Goal: Task Accomplishment & Management: Use online tool/utility

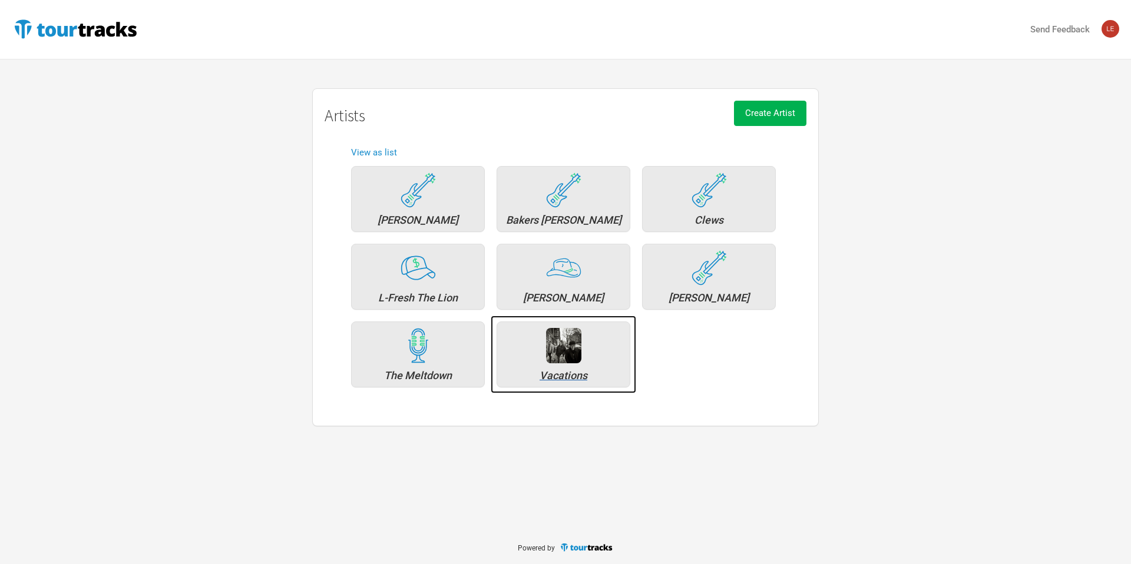
click at [559, 381] on div "Vacations" at bounding box center [564, 355] width 134 height 66
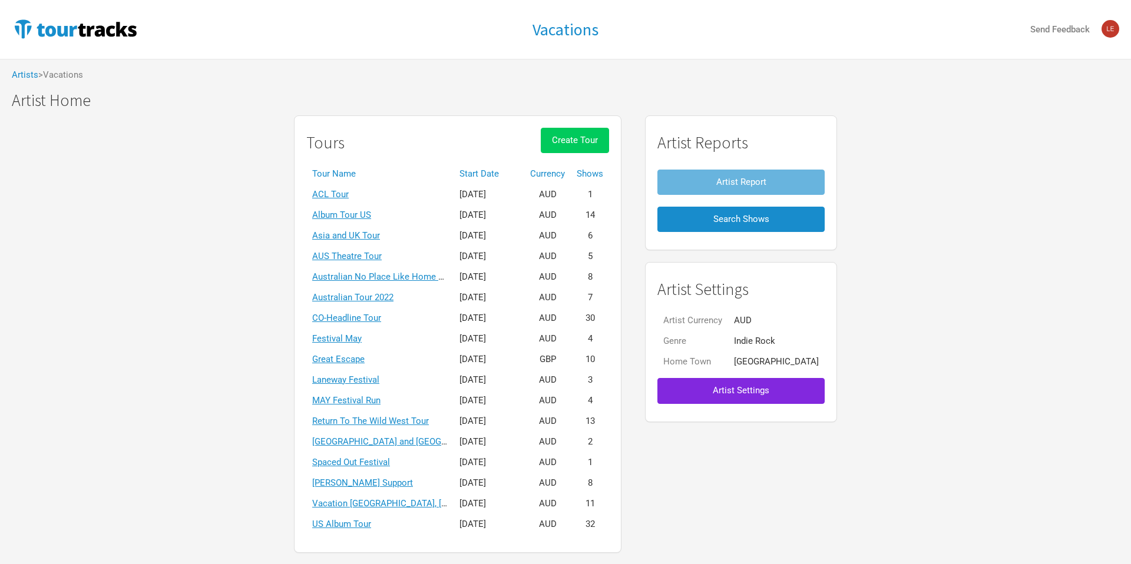
click at [598, 139] on span "Create Tour" at bounding box center [575, 140] width 46 height 11
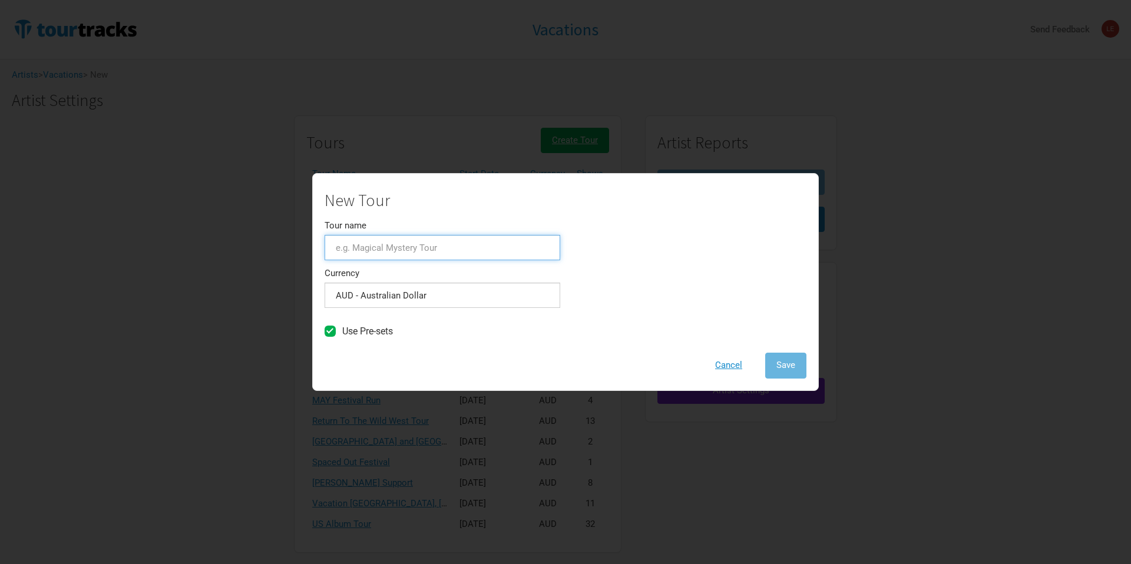
click at [420, 246] on input "Tour name" at bounding box center [443, 247] width 236 height 25
type input "Harvest Rock Festival"
click at [765, 353] on button "Save" at bounding box center [785, 365] width 41 height 25
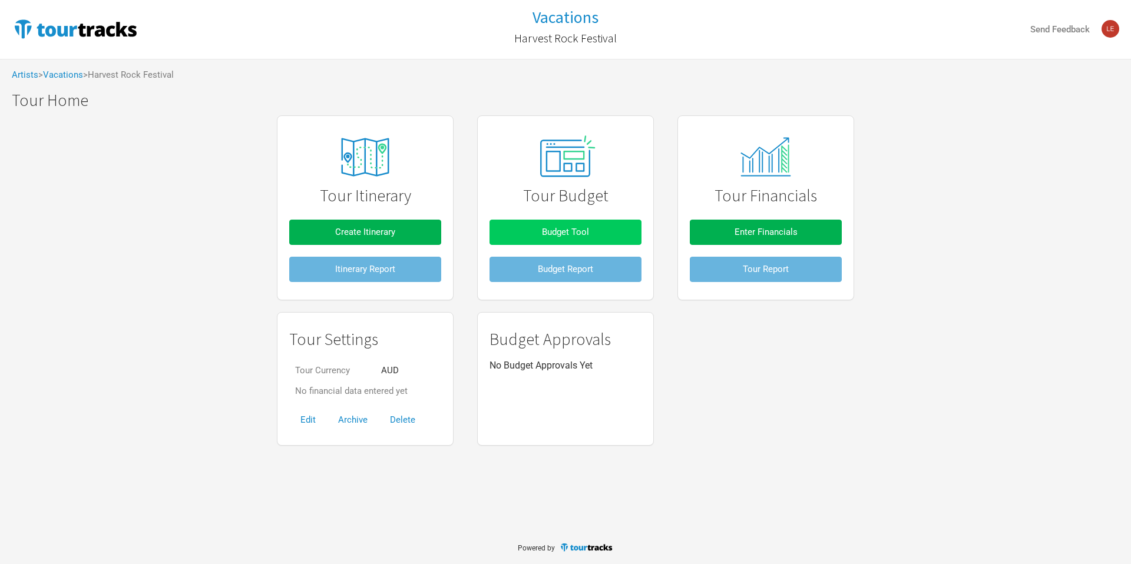
click at [554, 230] on span "Budget Tool" at bounding box center [565, 232] width 47 height 11
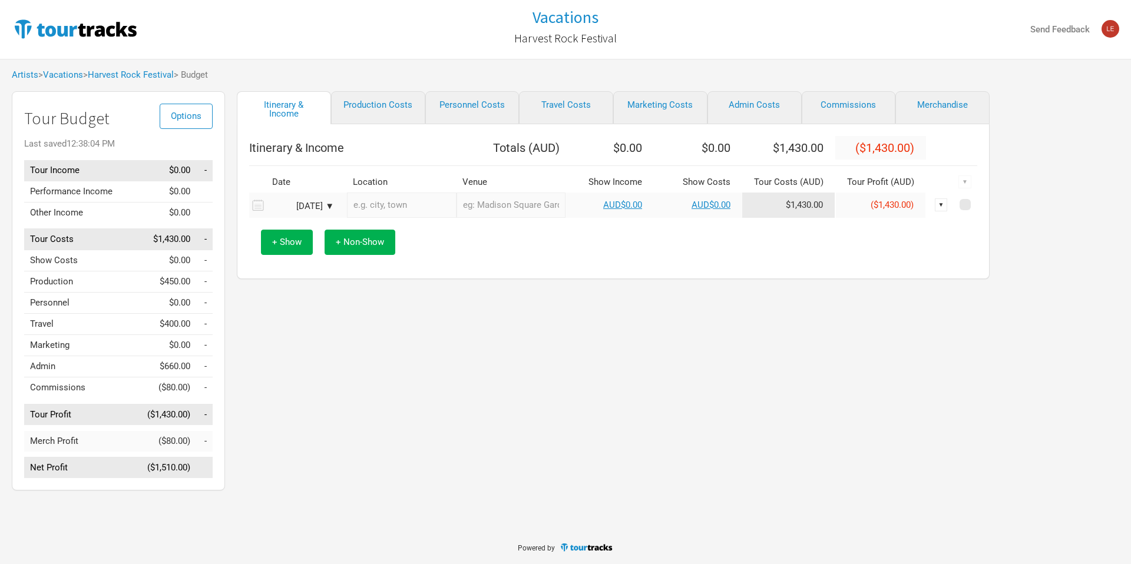
click at [332, 203] on div "[DATE] ▼" at bounding box center [301, 206] width 65 height 9
click at [395, 229] on button "Next Month" at bounding box center [398, 227] width 8 height 8
click at [394, 231] on div "Previous Month Next Month [DATE] Su Mo Tu We Th Fr Sa 28 29 30 1 2 3 4 5 6 7 8 …" at bounding box center [337, 295] width 143 height 157
click at [394, 226] on button "Next Month" at bounding box center [398, 227] width 8 height 8
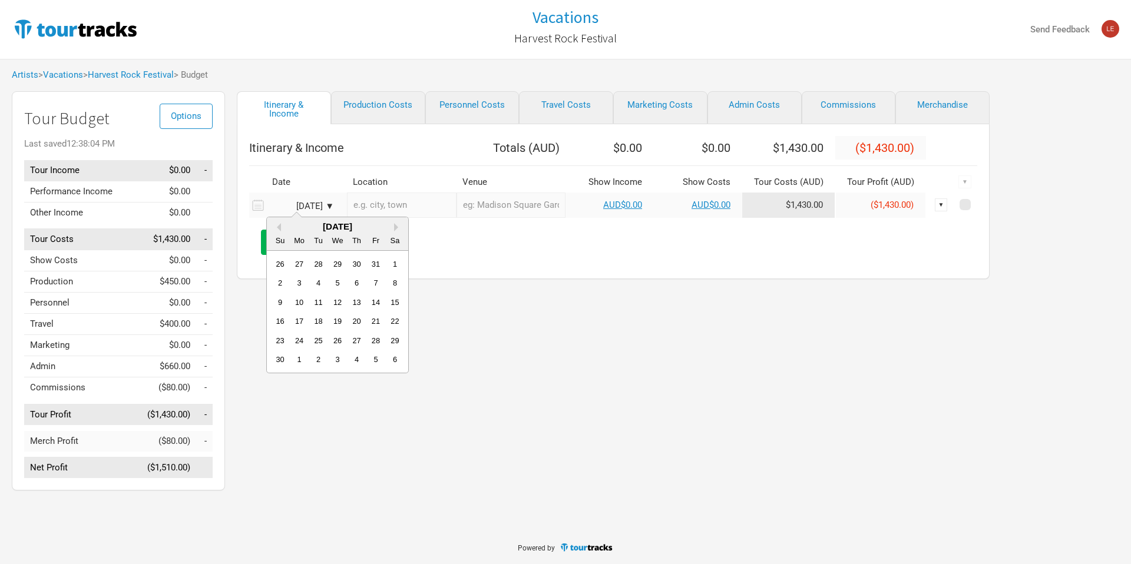
click at [338, 343] on div "26" at bounding box center [337, 341] width 16 height 16
click at [293, 247] on span "+ Show" at bounding box center [286, 242] width 29 height 11
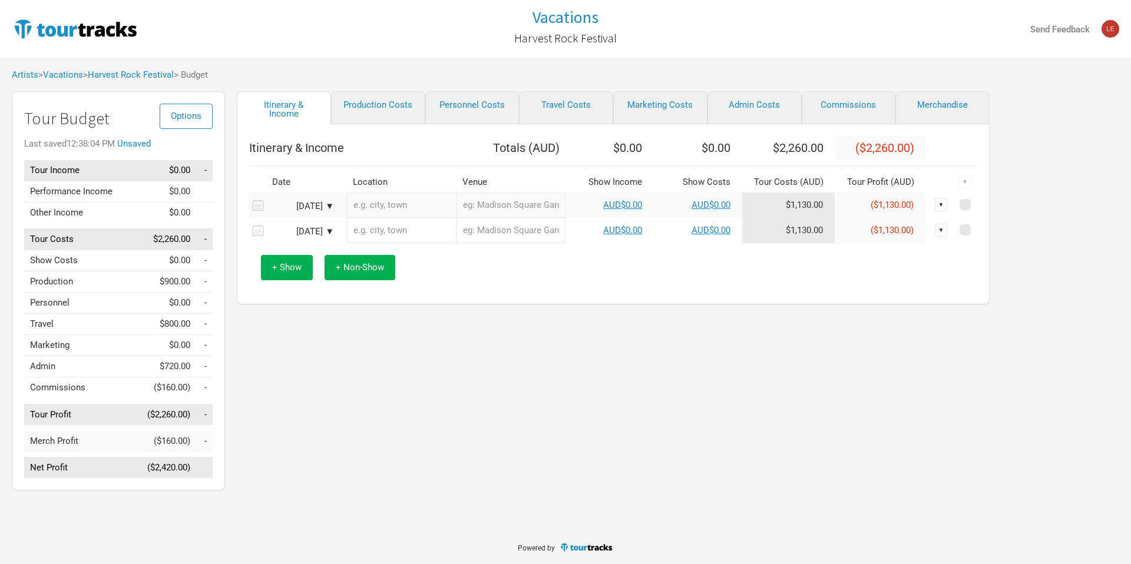
click at [944, 228] on div "▼" at bounding box center [941, 230] width 13 height 13
click at [928, 270] on link "Delete" at bounding box center [928, 269] width 25 height 9
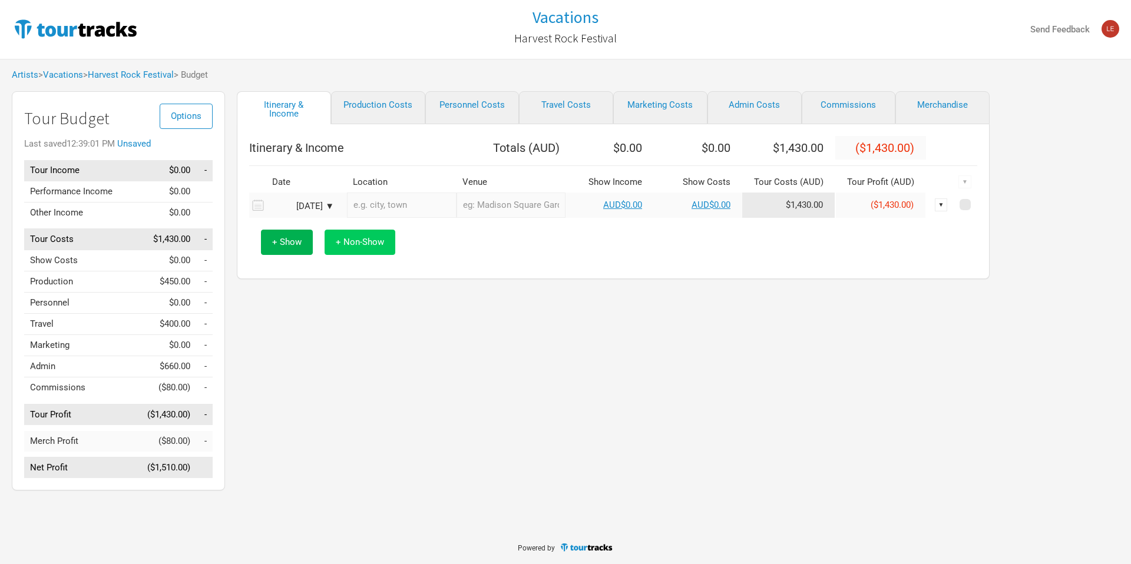
click at [382, 243] on span "+ Non-Show" at bounding box center [360, 242] width 48 height 11
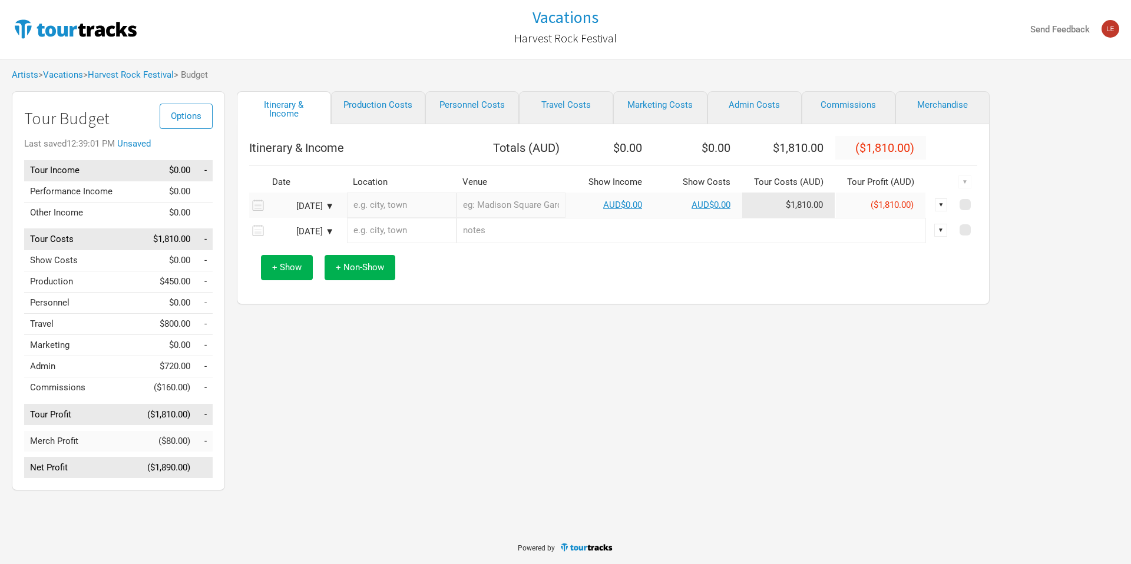
click at [402, 234] on input "text" at bounding box center [402, 230] width 110 height 25
click at [375, 211] on input "text" at bounding box center [402, 205] width 110 height 25
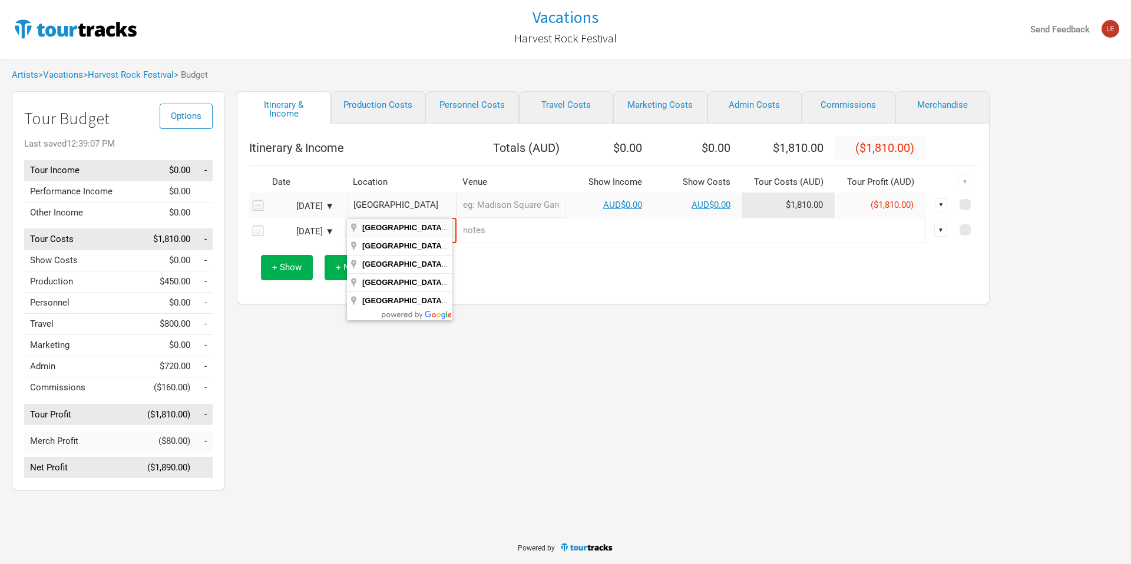
type input "[GEOGRAPHIC_DATA] SA, [GEOGRAPHIC_DATA]"
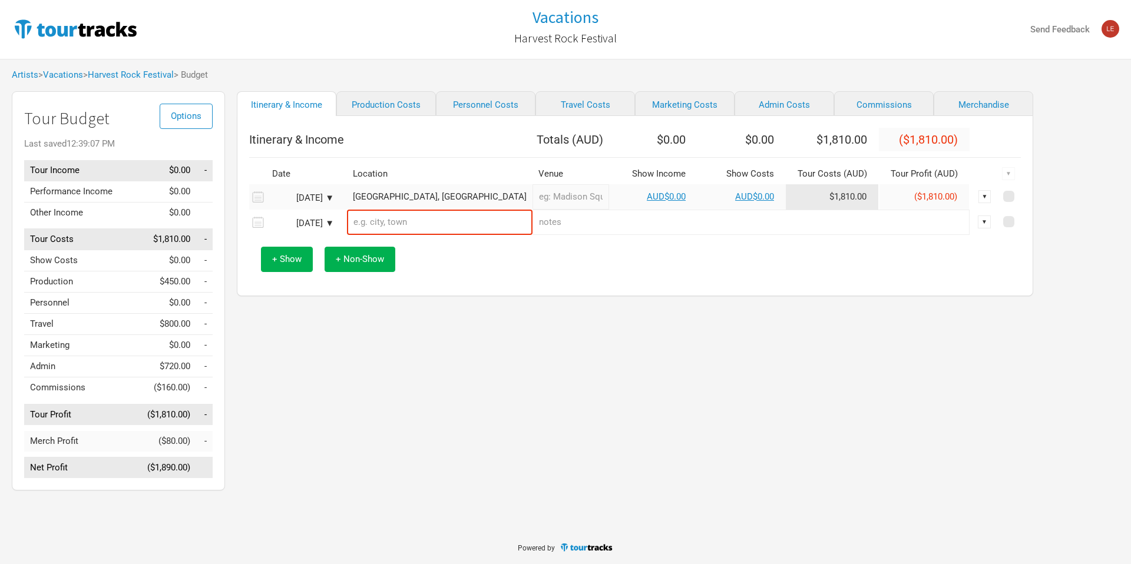
click at [392, 230] on input "text" at bounding box center [440, 222] width 186 height 25
type input "D"
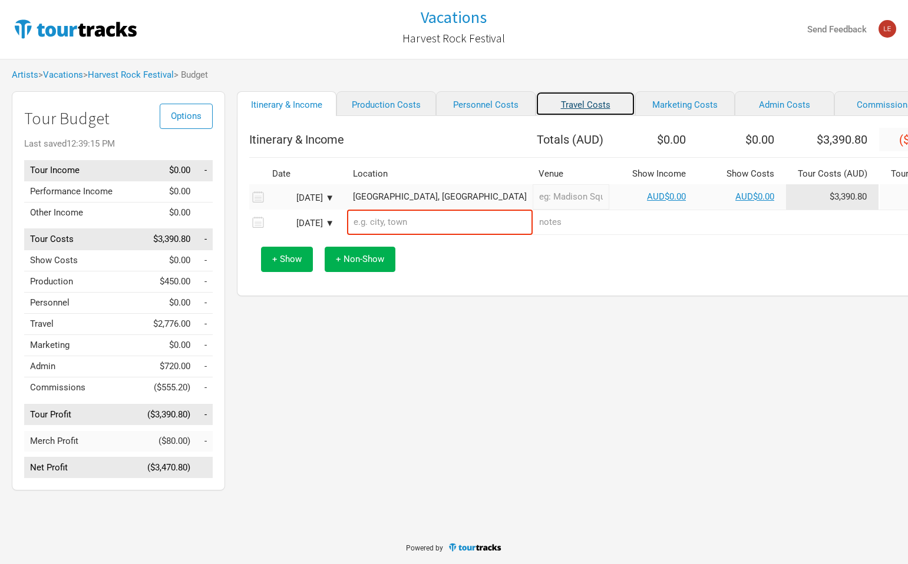
click at [548, 110] on link "Travel Costs" at bounding box center [586, 103] width 100 height 25
select select "Travel Estimates All"
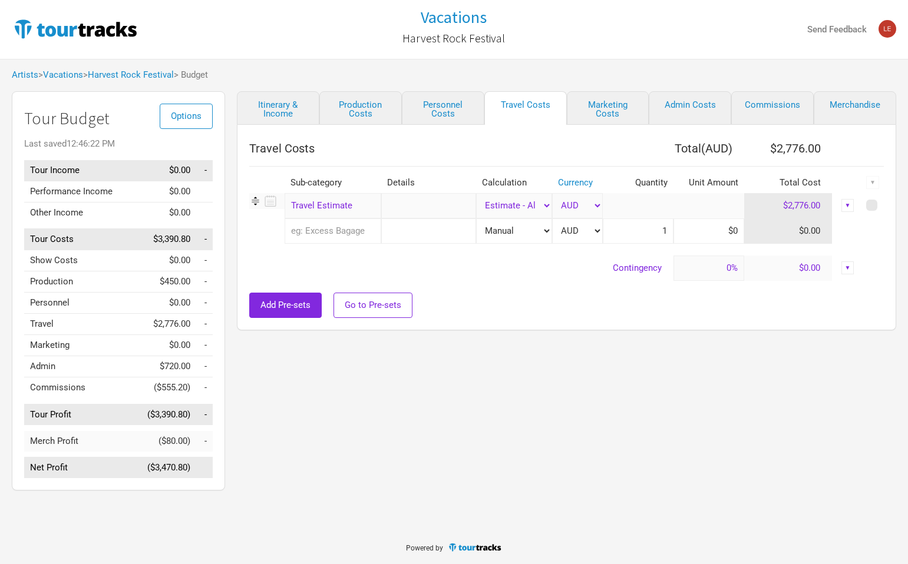
click at [854, 206] on div "▼" at bounding box center [847, 205] width 29 height 13
click at [851, 207] on div "▼" at bounding box center [847, 205] width 13 height 13
drag, startPoint x: 822, startPoint y: 263, endPoint x: 556, endPoint y: 235, distance: 267.2
click at [821, 262] on link "Delete" at bounding box center [811, 265] width 72 height 9
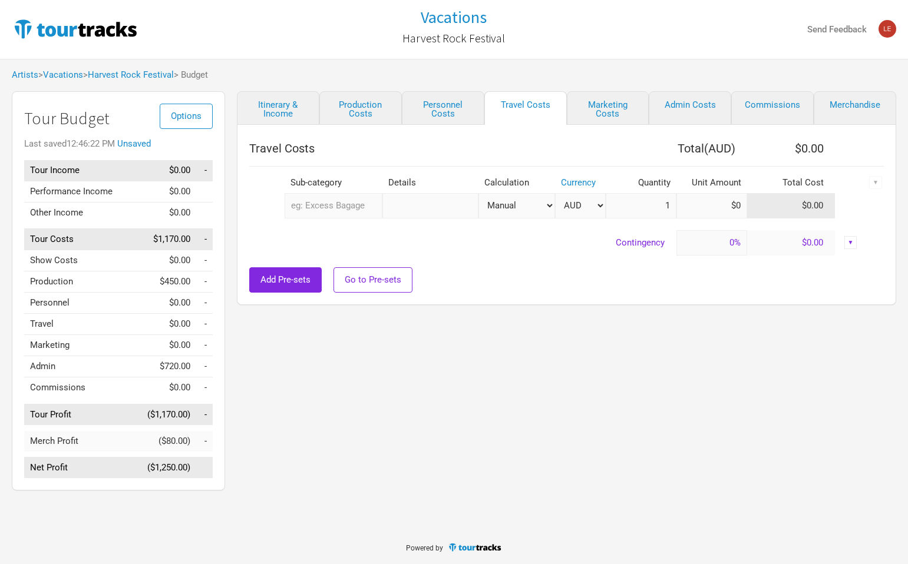
click at [335, 209] on input "text" at bounding box center [334, 205] width 98 height 25
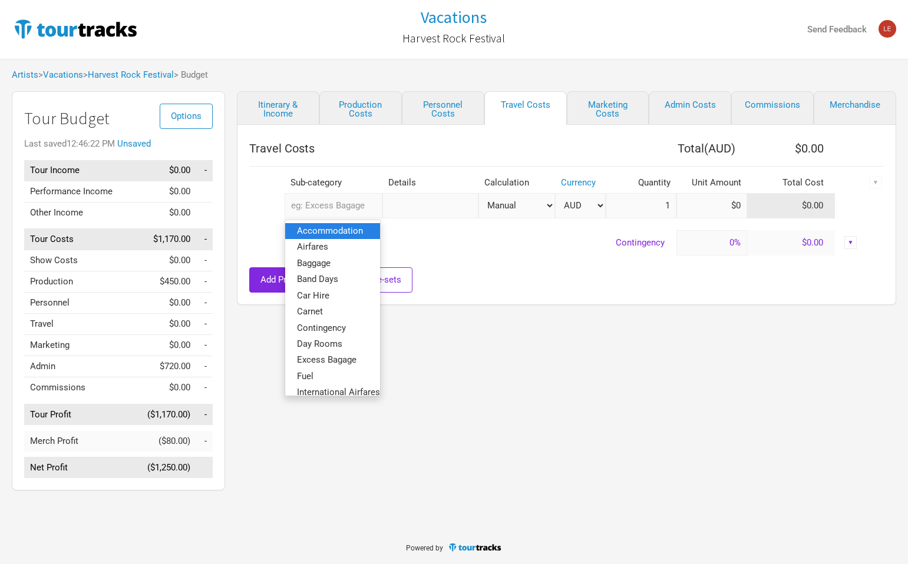
click at [335, 233] on span "Accommodation" at bounding box center [330, 231] width 66 height 11
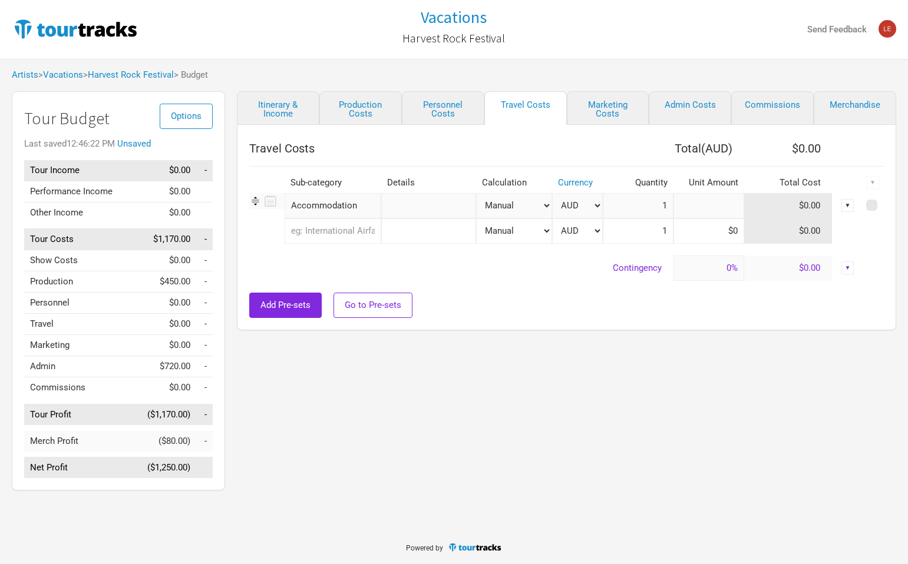
drag, startPoint x: 729, startPoint y: 207, endPoint x: 751, endPoint y: 208, distance: 21.8
click at [748, 208] on tr "Accommodation 1 selection Manual # of Shows # of Show Days # of Non-Show Days #…" at bounding box center [566, 205] width 634 height 25
type input "$567"
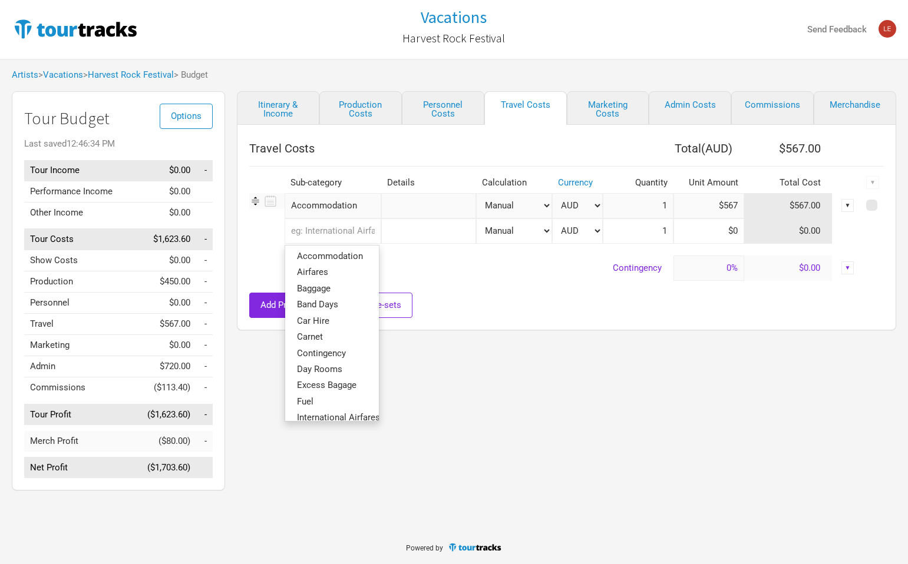
click at [326, 227] on input "text" at bounding box center [333, 231] width 97 height 25
drag, startPoint x: 322, startPoint y: 269, endPoint x: 386, endPoint y: 270, distance: 64.8
click at [322, 269] on span "Airfares" at bounding box center [312, 272] width 31 height 11
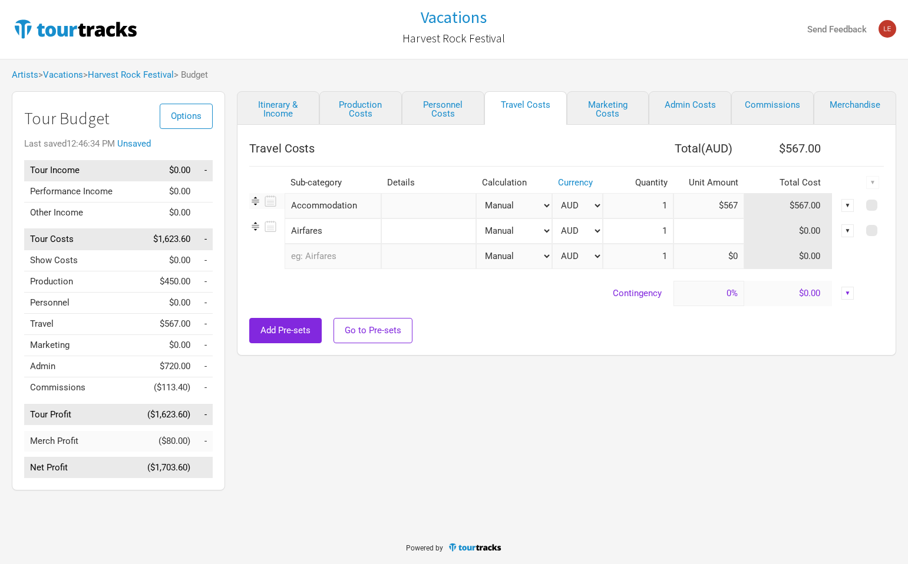
drag, startPoint x: 706, startPoint y: 233, endPoint x: 727, endPoint y: 233, distance: 21.2
click at [711, 234] on input at bounding box center [708, 231] width 71 height 25
type input "$1,872"
click at [439, 230] on input "text" at bounding box center [428, 231] width 95 height 25
type input "Band"
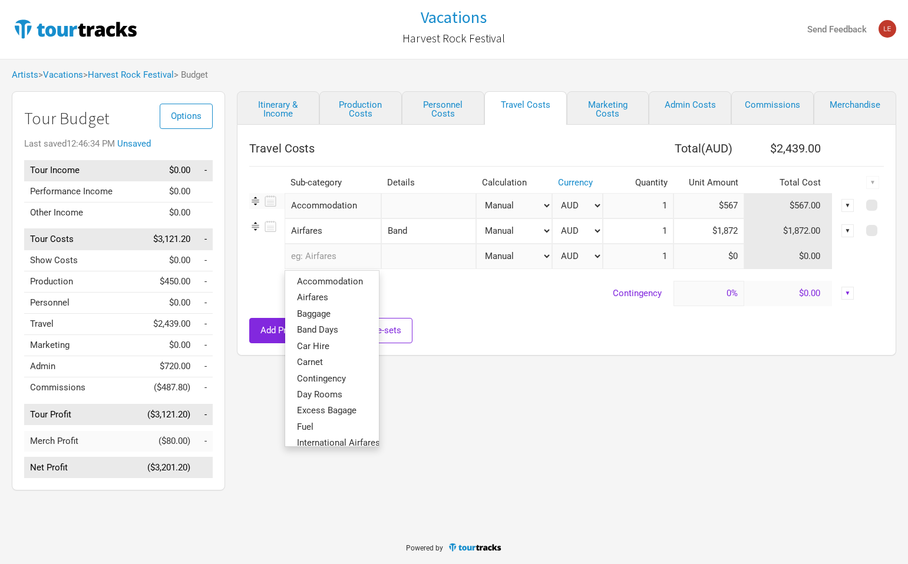
click at [341, 259] on input "text" at bounding box center [333, 256] width 97 height 25
drag, startPoint x: 332, startPoint y: 298, endPoint x: 349, endPoint y: 295, distance: 17.4
click at [335, 298] on link "Airfares" at bounding box center [332, 298] width 94 height 16
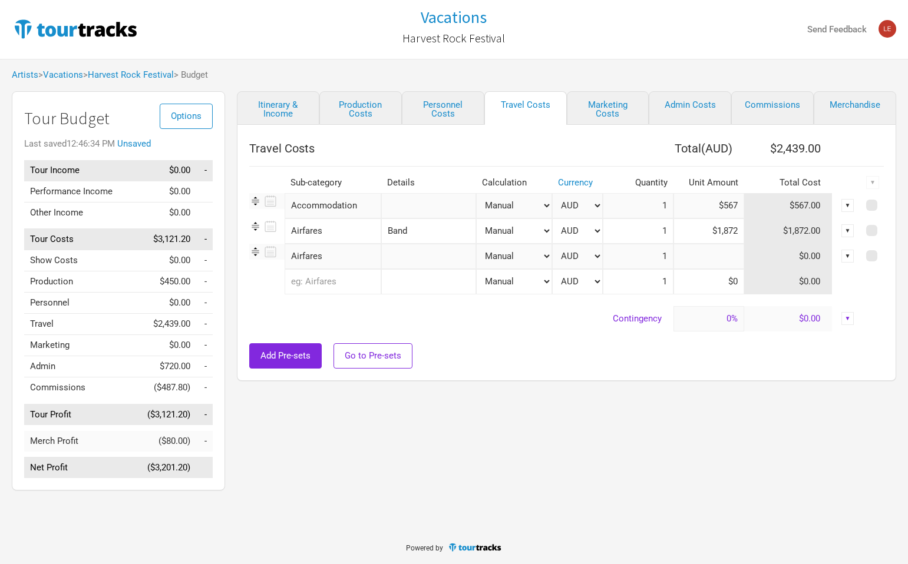
drag, startPoint x: 728, startPoint y: 258, endPoint x: 744, endPoint y: 257, distance: 16.5
click at [744, 257] on tr "Airfares 1 selection Manual # of Shows # of Show Days # of Non-Show Days # of D…" at bounding box center [566, 256] width 634 height 25
type input "$320"
click at [346, 253] on input "Airfares" at bounding box center [333, 256] width 97 height 25
click at [395, 256] on input "text" at bounding box center [428, 256] width 95 height 25
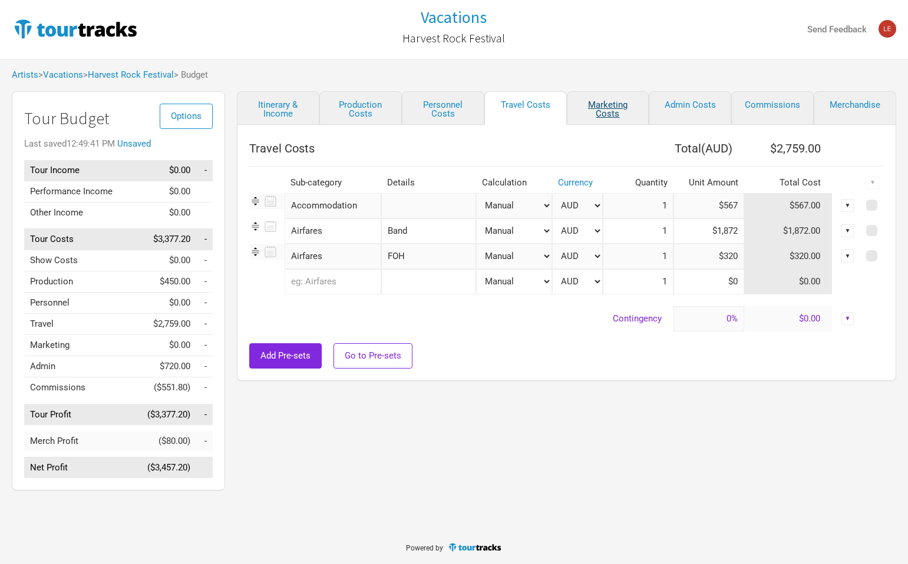
type input "FOH"
click at [603, 111] on link "Marketing Costs" at bounding box center [608, 108] width 82 height 34
select select "% of Gross"
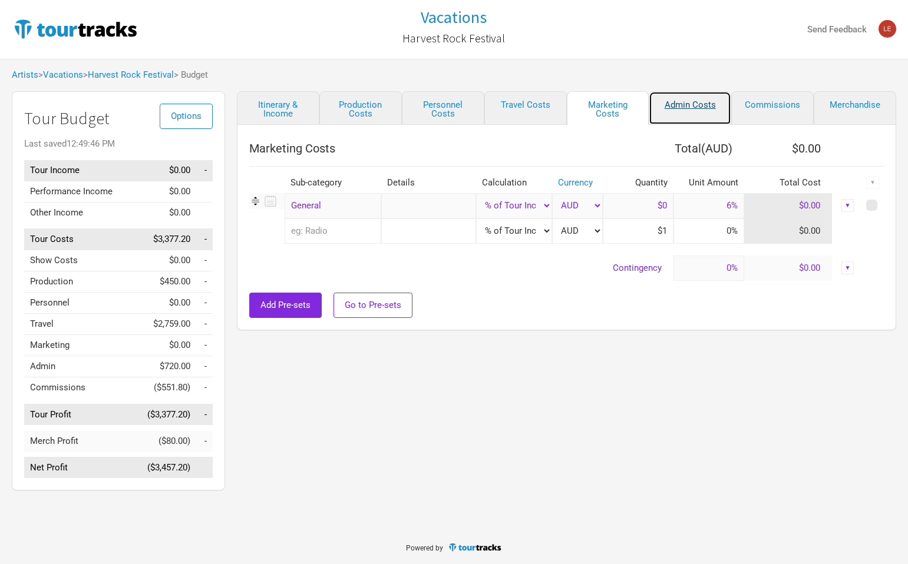
click at [679, 108] on link "Admin Costs" at bounding box center [690, 108] width 82 height 34
select select "Total Days"
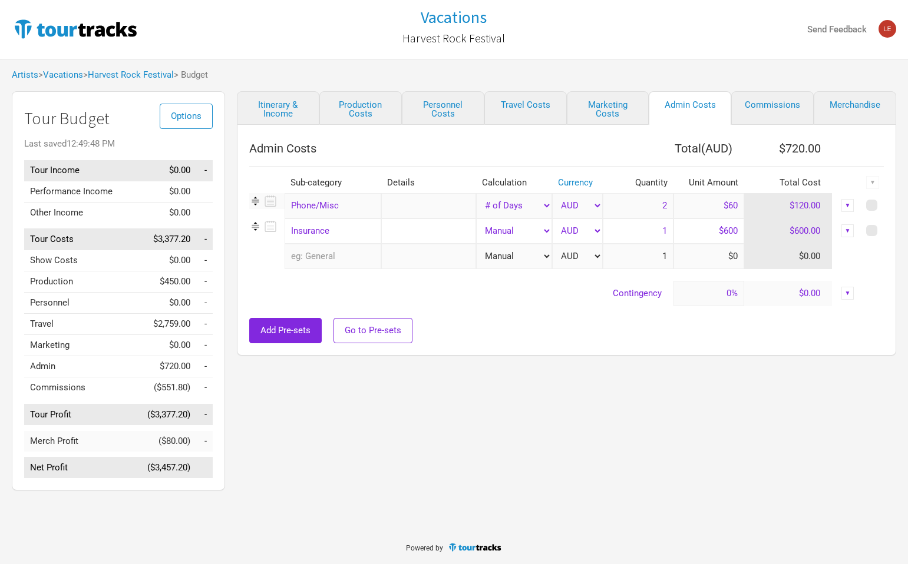
click at [847, 234] on div "▼" at bounding box center [847, 230] width 13 height 13
click at [808, 289] on link "Delete" at bounding box center [811, 290] width 72 height 9
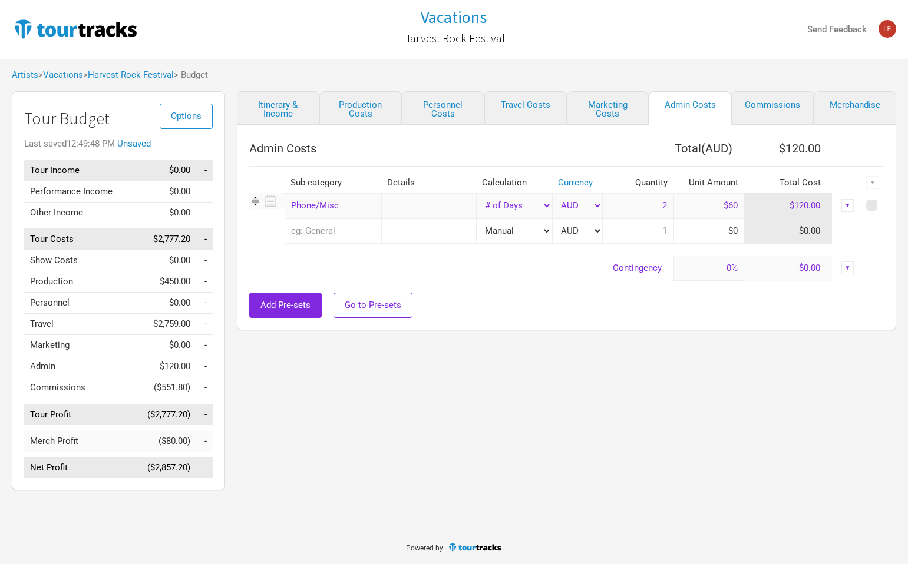
click at [847, 203] on div "▼" at bounding box center [847, 205] width 13 height 13
drag, startPoint x: 808, startPoint y: 266, endPoint x: 788, endPoint y: 201, distance: 68.0
click at [807, 261] on link "Delete" at bounding box center [811, 265] width 72 height 9
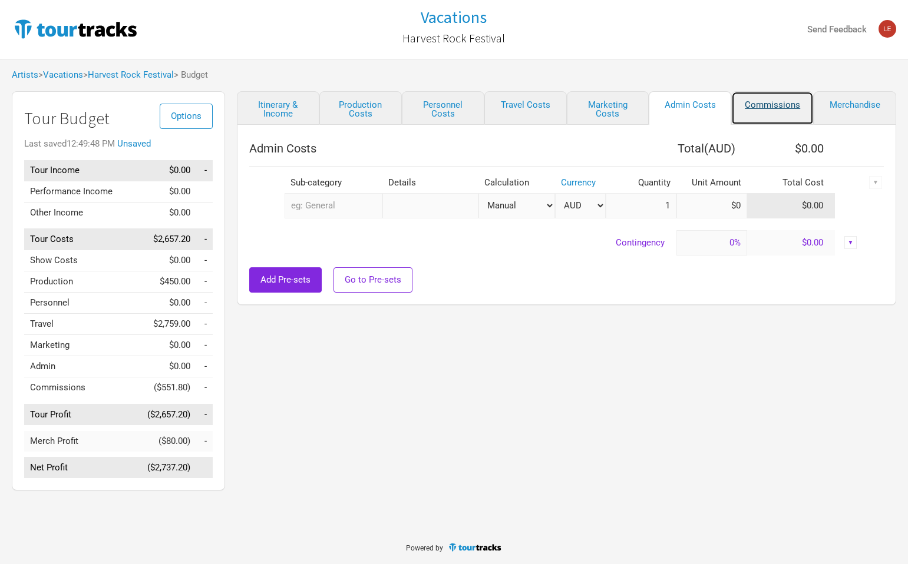
click at [769, 101] on link "Commissions" at bounding box center [772, 108] width 82 height 34
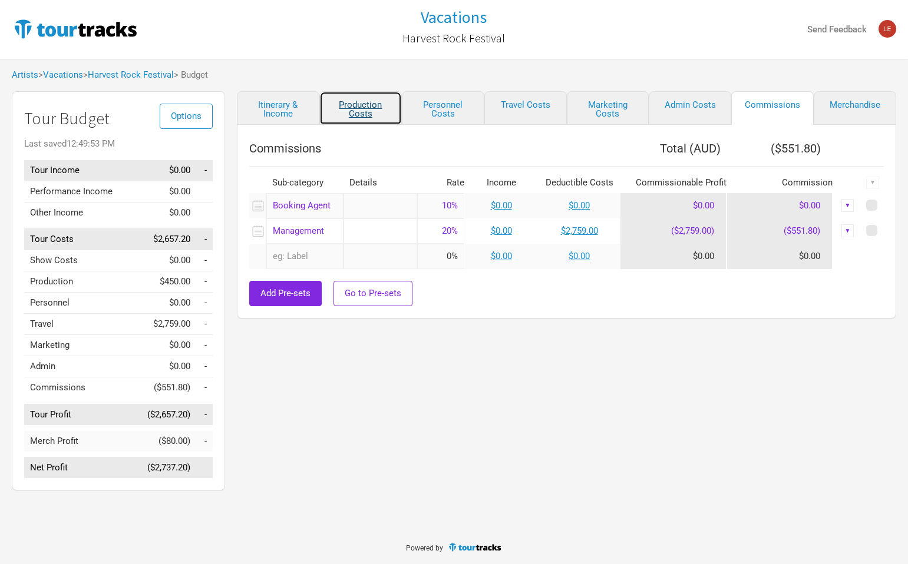
click at [360, 108] on link "Production Costs" at bounding box center [360, 108] width 82 height 34
select select "Shows"
select select "Show Days"
select select "Shows"
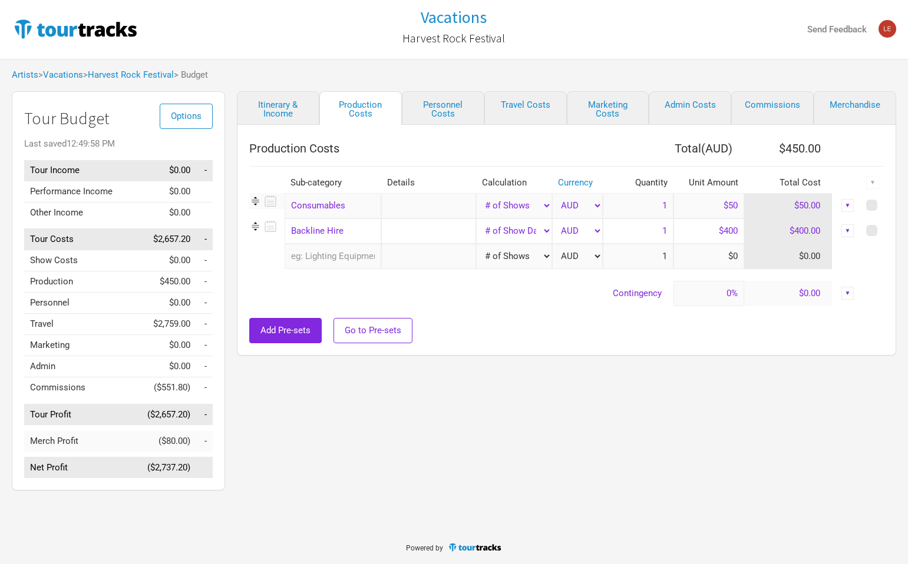
click at [848, 229] on div "▼" at bounding box center [847, 230] width 13 height 13
click at [819, 289] on link "Delete" at bounding box center [811, 290] width 72 height 9
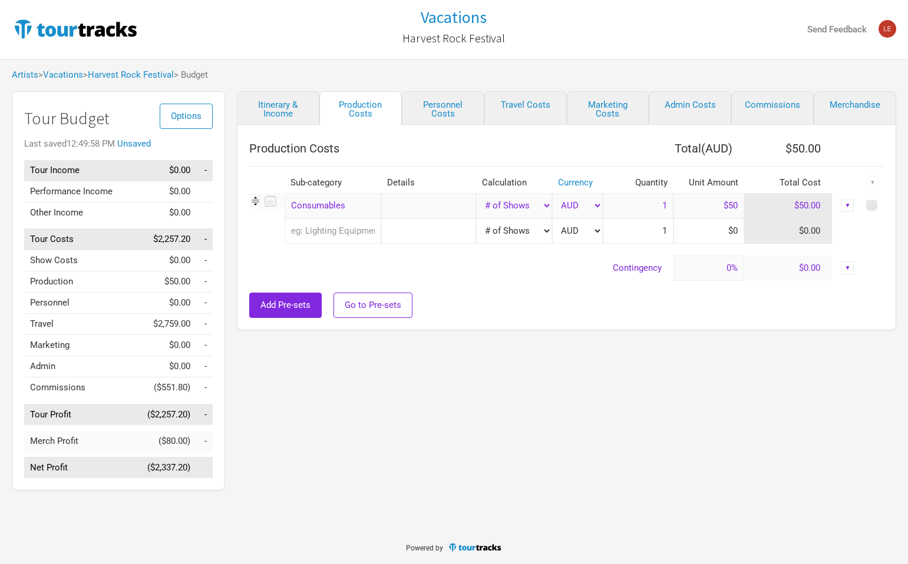
click at [845, 205] on div "▼" at bounding box center [847, 205] width 13 height 13
drag, startPoint x: 825, startPoint y: 172, endPoint x: 795, endPoint y: 171, distance: 30.1
click at [825, 173] on th "Total Cost" at bounding box center [788, 183] width 88 height 21
click at [453, 111] on link "Personnel Costs" at bounding box center [443, 108] width 82 height 34
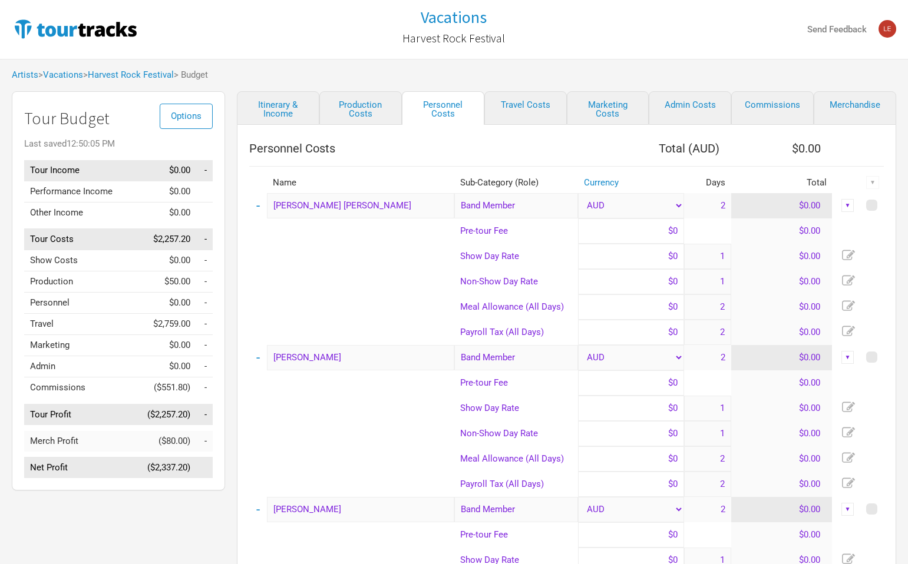
click at [254, 204] on td "-" at bounding box center [258, 205] width 18 height 25
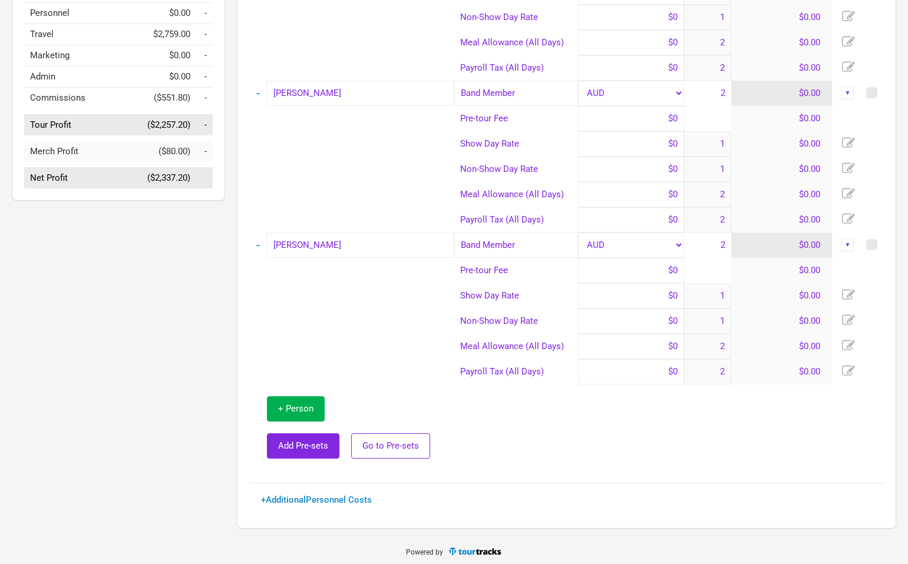
scroll to position [294, 0]
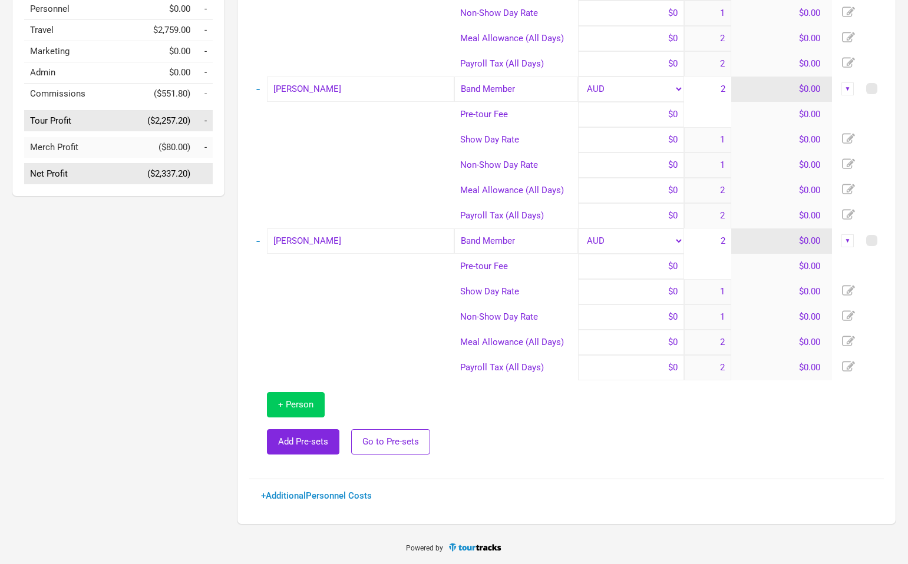
click at [286, 405] on span "+ Person" at bounding box center [295, 404] width 35 height 11
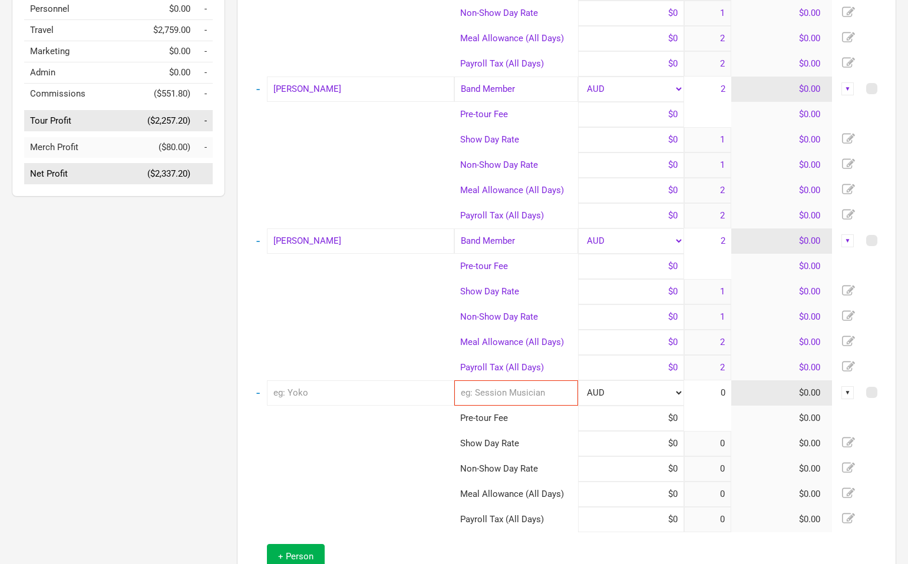
type input "1"
type input "2"
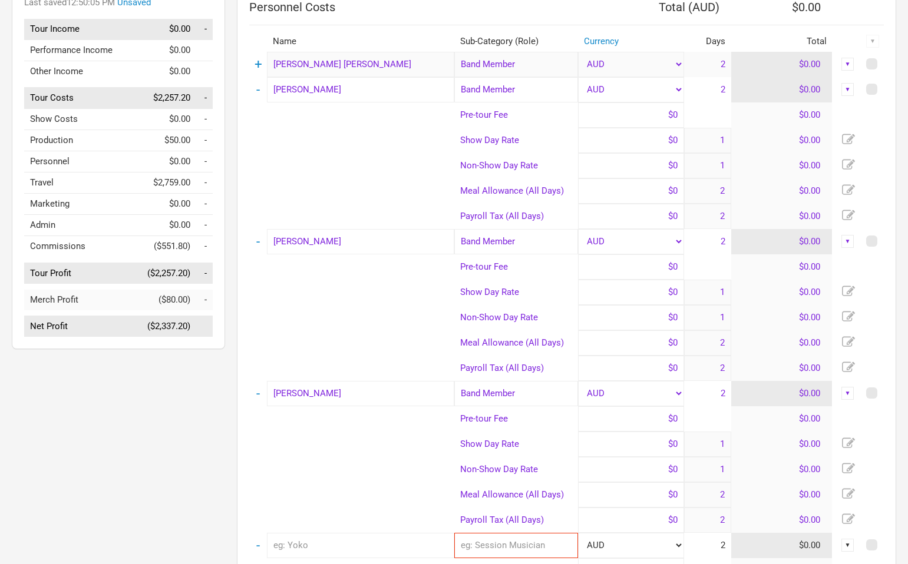
scroll to position [147, 0]
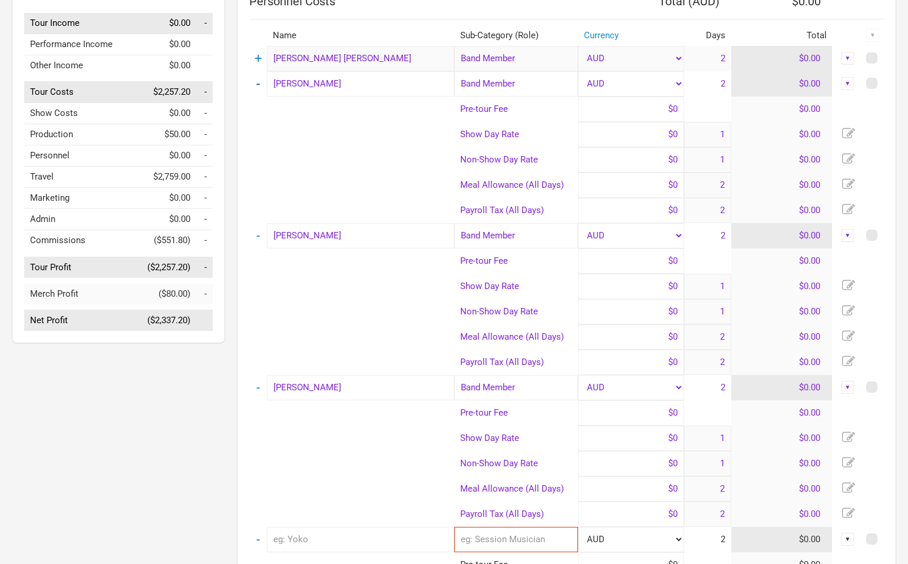
click at [258, 80] on link "-" at bounding box center [258, 83] width 4 height 15
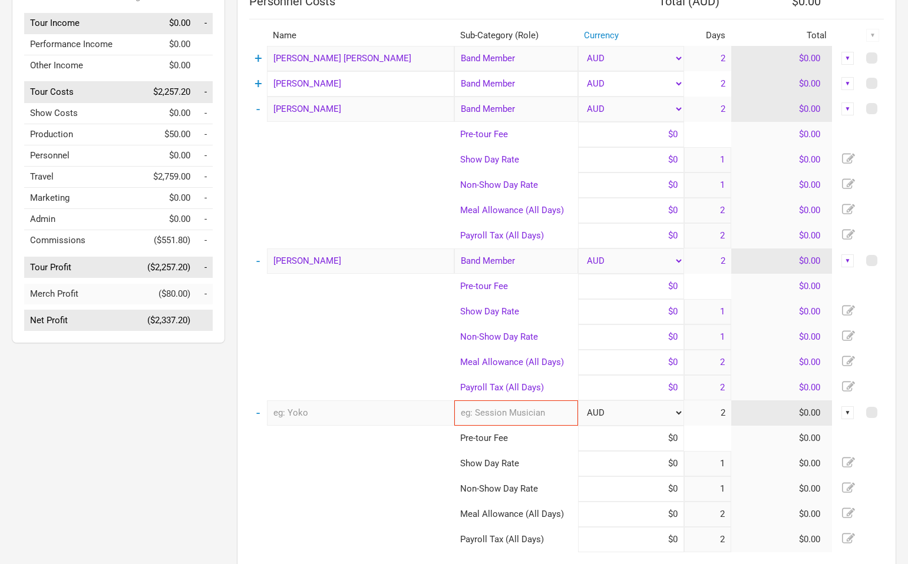
click at [263, 109] on td "-" at bounding box center [258, 109] width 18 height 25
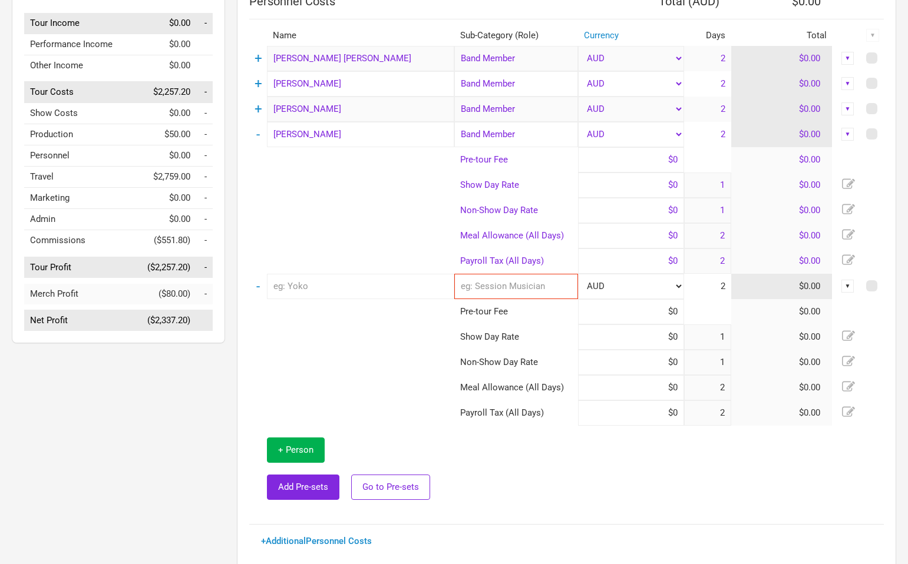
click at [260, 137] on td "-" at bounding box center [258, 134] width 18 height 25
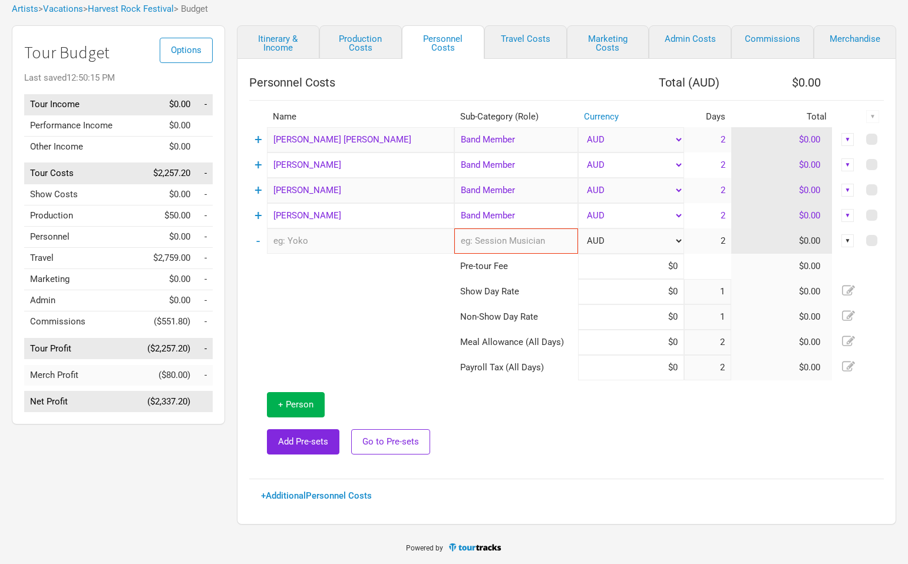
click at [328, 244] on input "text" at bounding box center [360, 241] width 187 height 25
type input "FOH"
click at [509, 246] on input "text" at bounding box center [516, 241] width 124 height 25
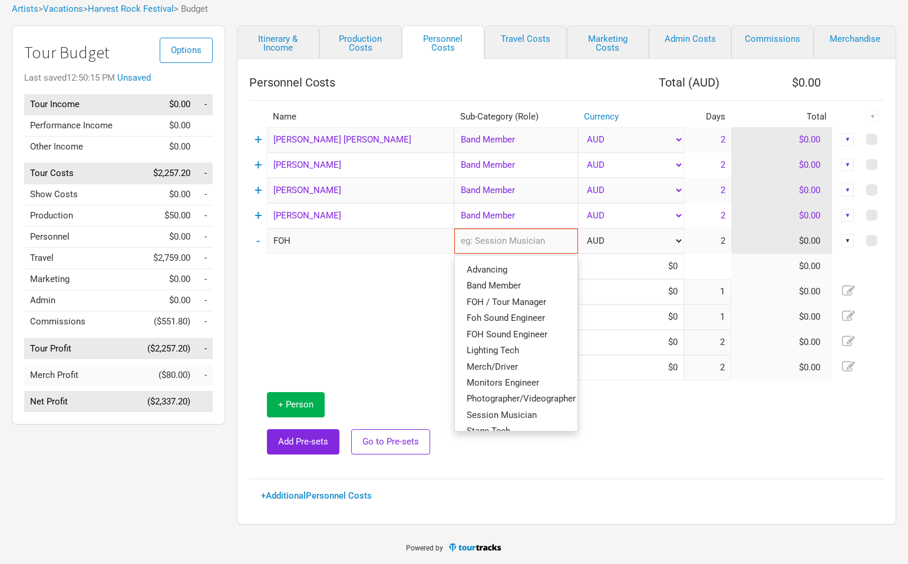
type input "2"
click at [498, 303] on span "FOH / Tour Manager" at bounding box center [507, 301] width 80 height 11
type input "FOH / Tour Manager"
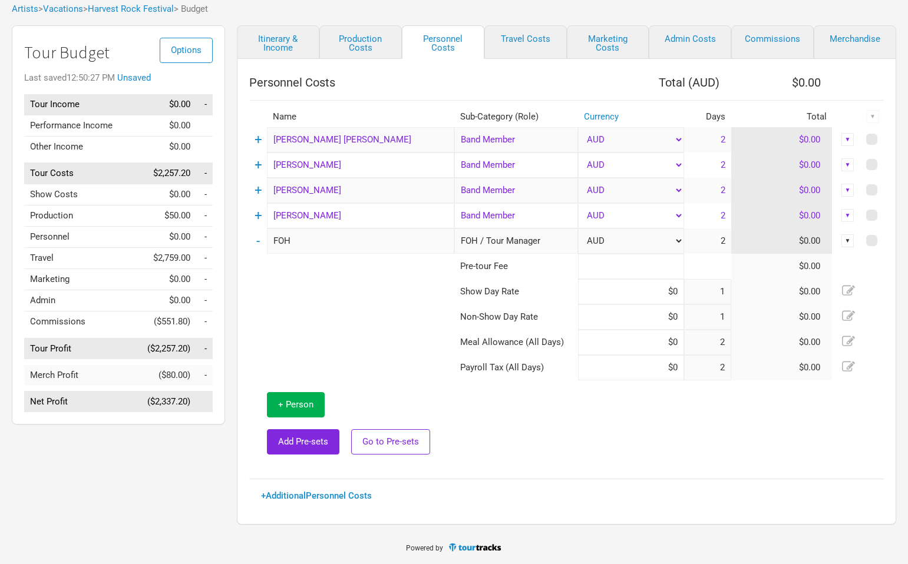
click at [663, 266] on input at bounding box center [631, 266] width 106 height 25
type input "$0"
click at [669, 285] on input at bounding box center [631, 291] width 106 height 25
type input "$500"
click at [650, 315] on input at bounding box center [631, 317] width 106 height 25
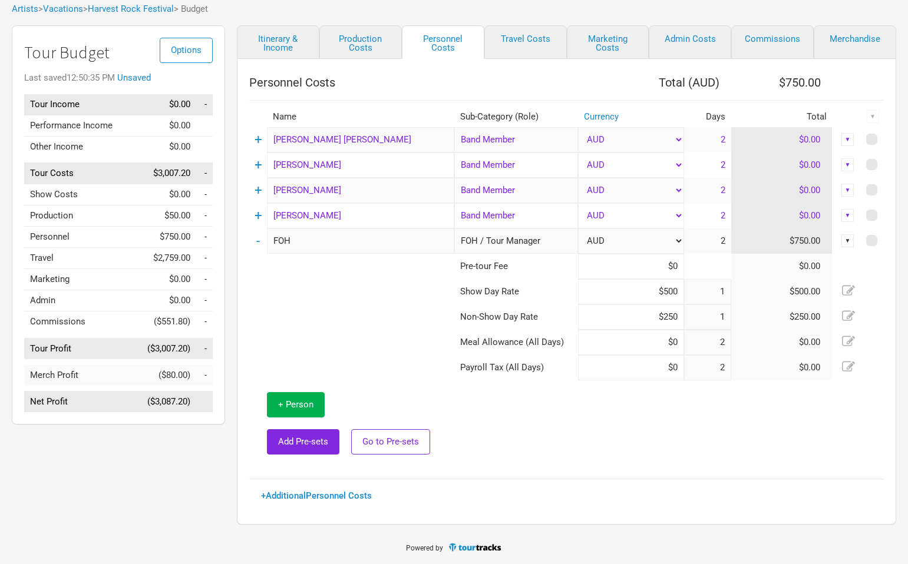
click at [649, 317] on input "$250" at bounding box center [631, 317] width 106 height 25
drag, startPoint x: 688, startPoint y: 316, endPoint x: 758, endPoint y: 314, distance: 70.1
click at [758, 314] on tr "Non-Show Day Rate $250 1 $250.00" at bounding box center [566, 317] width 634 height 25
type input "$500"
click at [397, 212] on input "[PERSON_NAME]" at bounding box center [360, 215] width 187 height 25
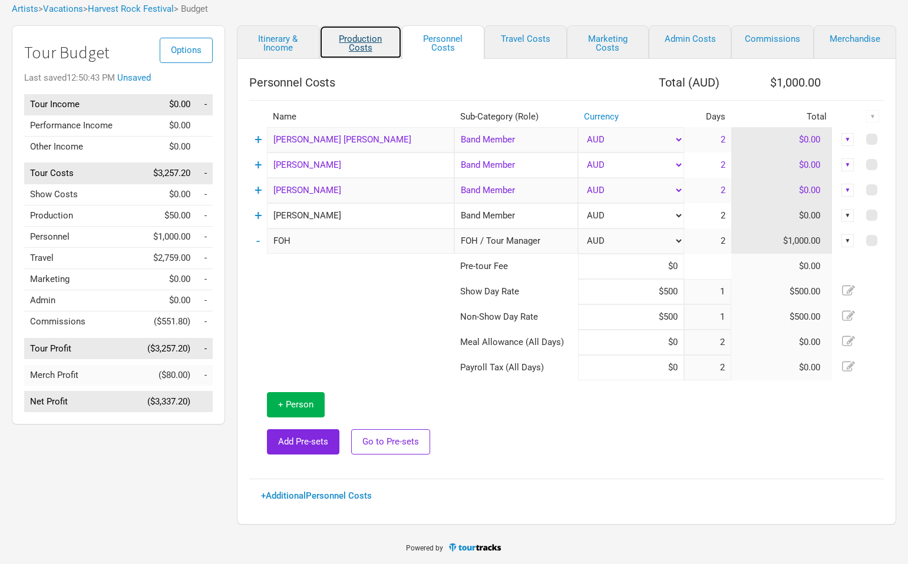
click at [368, 40] on link "Production Costs" at bounding box center [360, 42] width 82 height 34
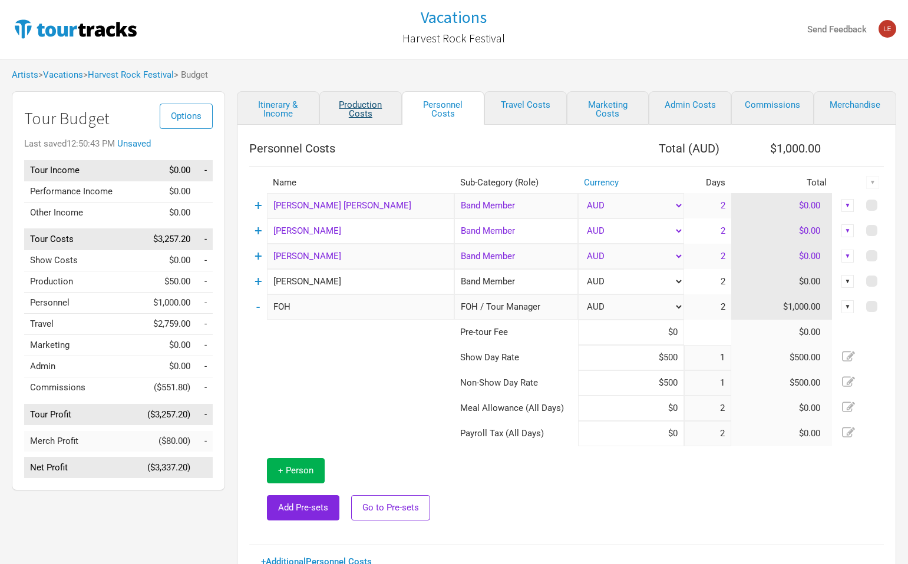
select select "Shows"
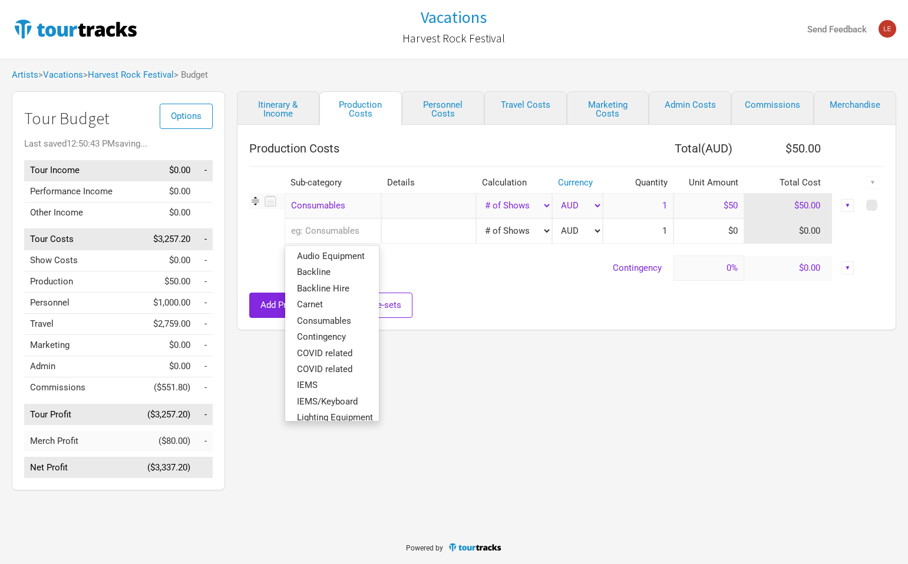
click at [332, 232] on input "text" at bounding box center [333, 231] width 97 height 25
drag, startPoint x: 332, startPoint y: 258, endPoint x: 339, endPoint y: 257, distance: 7.2
click at [339, 257] on span "Audio Equipment" at bounding box center [331, 256] width 68 height 11
select select "Shows"
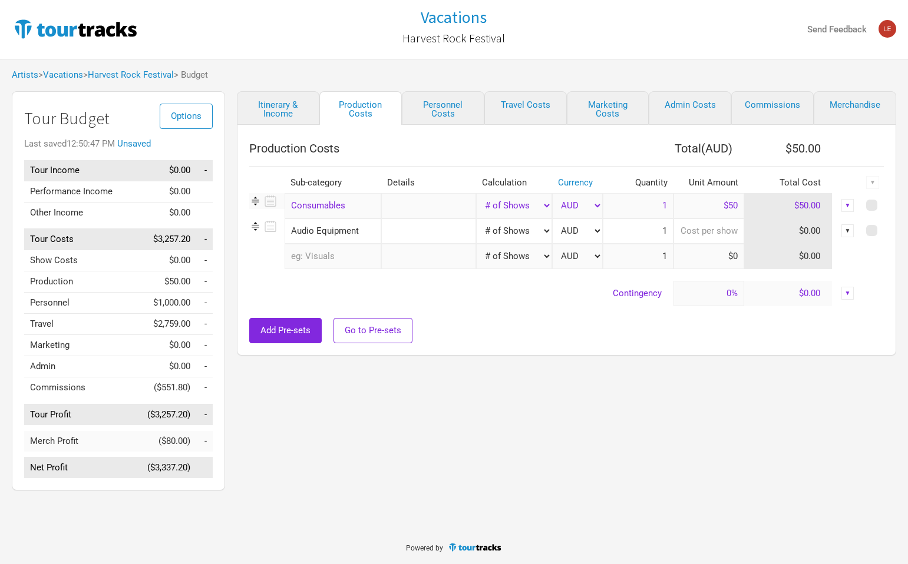
drag, startPoint x: 695, startPoint y: 223, endPoint x: 818, endPoint y: 228, distance: 123.2
click at [817, 228] on tr "Audio Equipment 1 selection Manual # of Shows # of Show Days # of Non-Show Days…" at bounding box center [566, 231] width 634 height 25
type input "$900"
drag, startPoint x: 731, startPoint y: 414, endPoint x: 409, endPoint y: 376, distance: 323.9
click at [731, 414] on div "Itinerary & Income Production Costs Personnel Costs Travel Costs Marketing Cost…" at bounding box center [554, 293] width 659 height 405
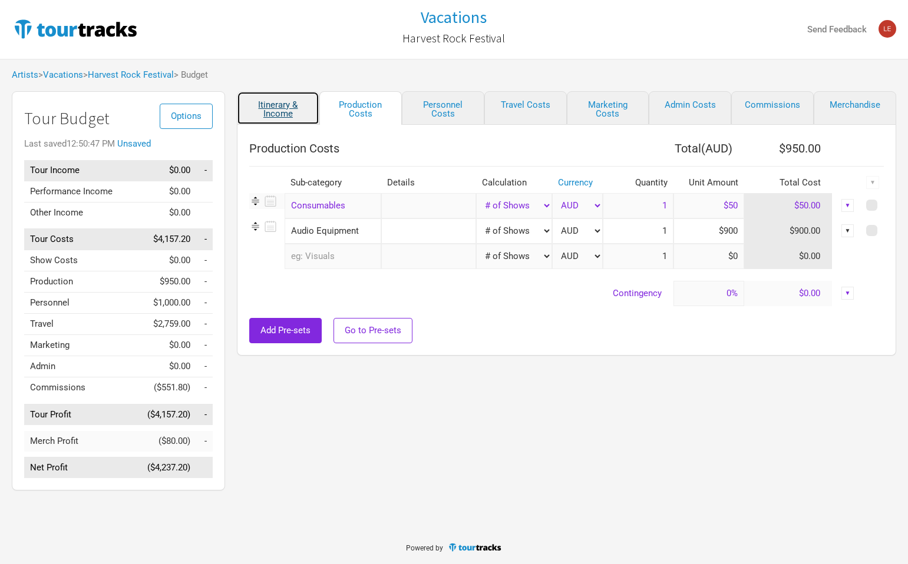
click at [280, 110] on link "Itinerary & Income" at bounding box center [278, 108] width 82 height 34
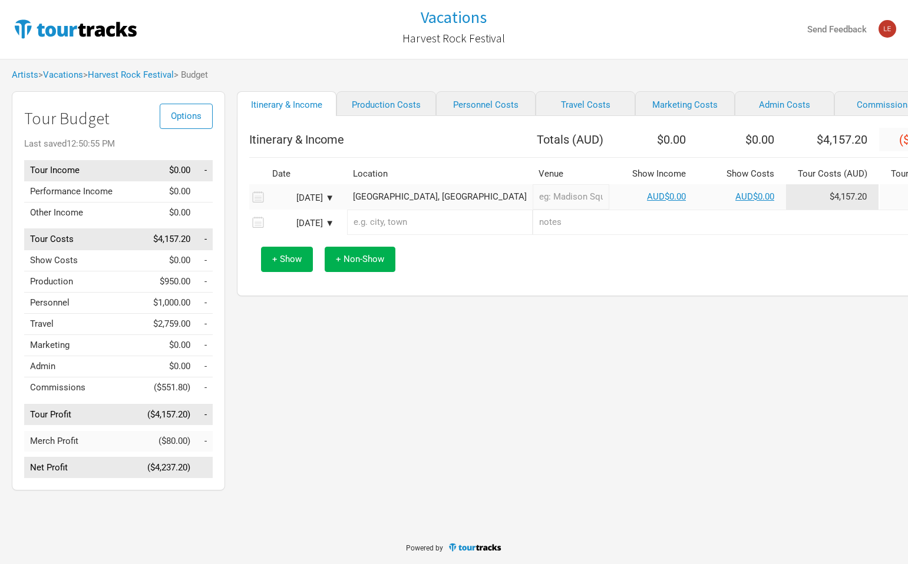
click at [533, 210] on input "text" at bounding box center [571, 196] width 77 height 25
drag, startPoint x: 473, startPoint y: 218, endPoint x: 373, endPoint y: 217, distance: 100.2
click at [373, 210] on tr "[DATE] ▼ [GEOGRAPHIC_DATA], [GEOGRAPHIC_DATA] [GEOGRAPHIC_DATA] AUD$0.00 AUD$0.…" at bounding box center [635, 196] width 772 height 25
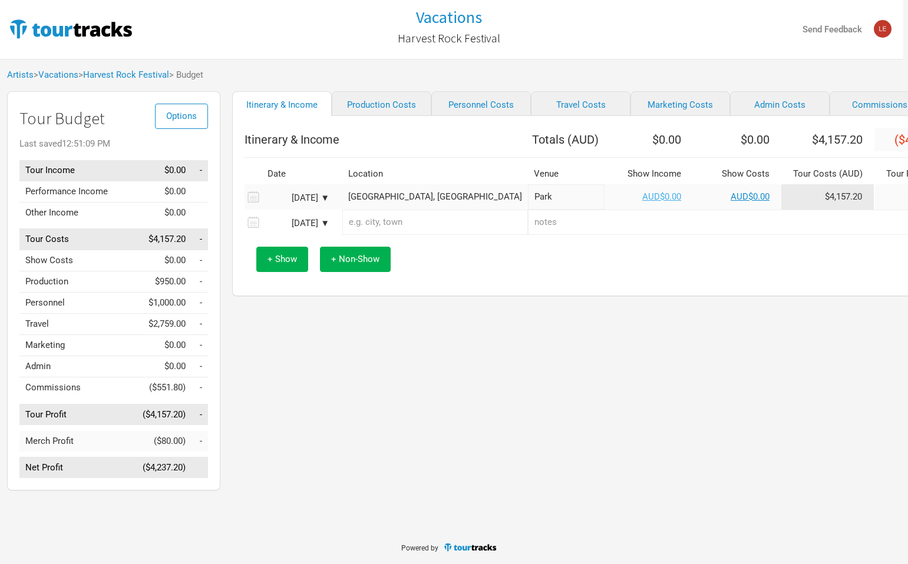
type input "Park"
click at [642, 202] on link "AUD$0.00" at bounding box center [661, 196] width 39 height 11
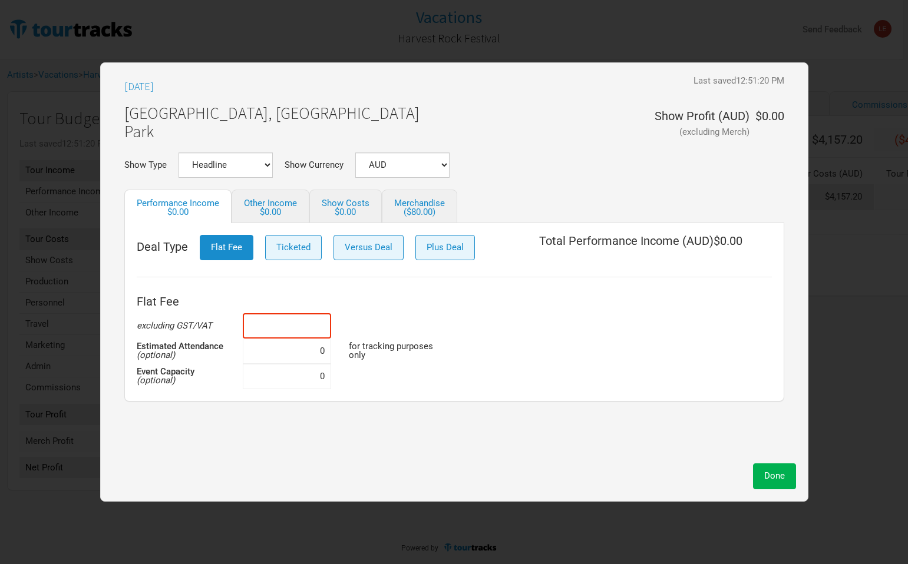
click at [298, 325] on input at bounding box center [287, 325] width 88 height 25
drag, startPoint x: 301, startPoint y: 326, endPoint x: 386, endPoint y: 329, distance: 84.9
click at [386, 329] on div "Flat Fee excluding GST/VAT Estimated Attendance (optional) 0 for tracking purpo…" at bounding box center [454, 340] width 635 height 100
type input "$30,000"
click at [766, 477] on span "Done" at bounding box center [774, 476] width 21 height 11
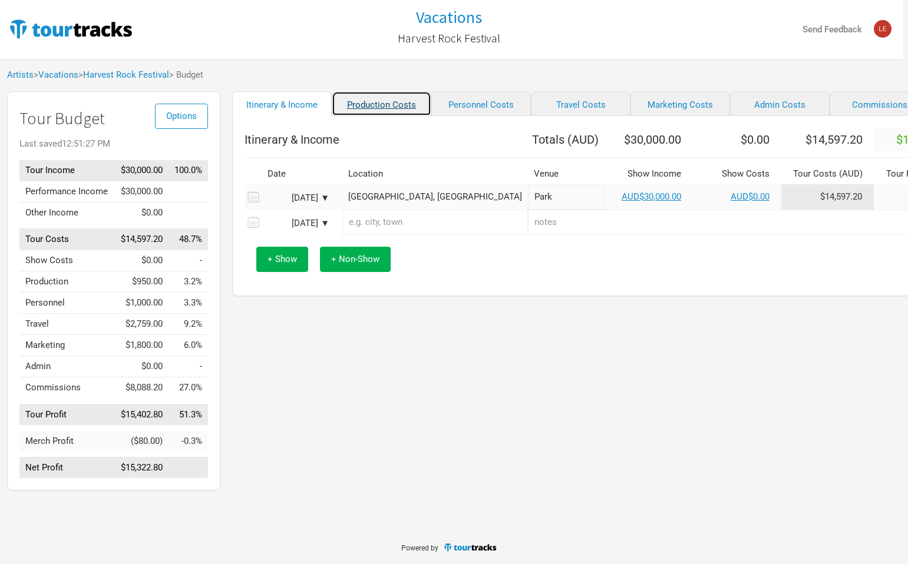
click at [369, 107] on link "Production Costs" at bounding box center [382, 103] width 100 height 25
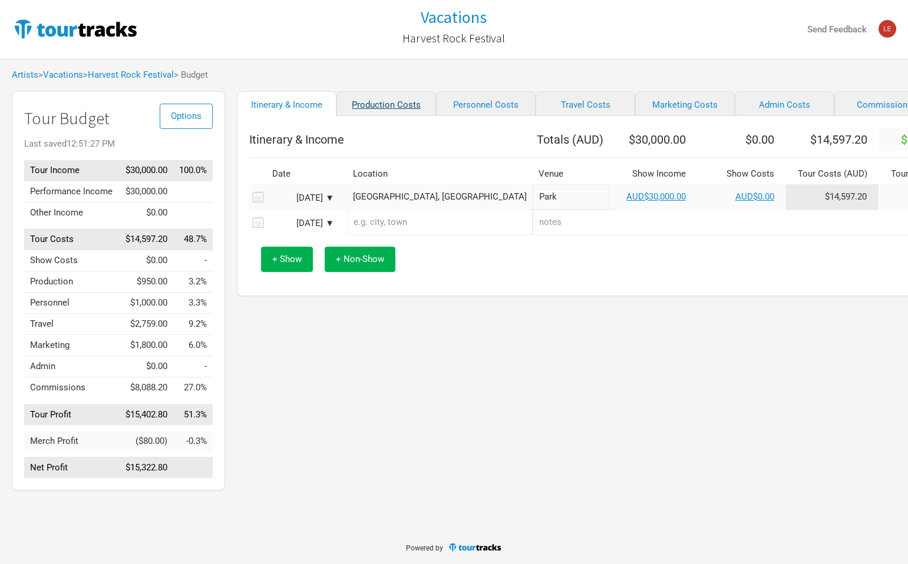
select select "Shows"
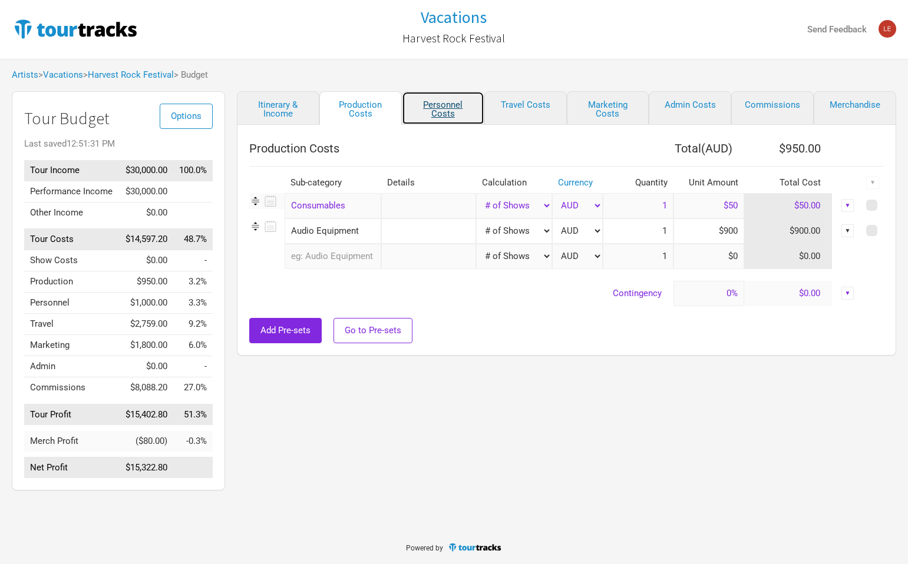
click at [441, 104] on link "Personnel Costs" at bounding box center [443, 108] width 82 height 34
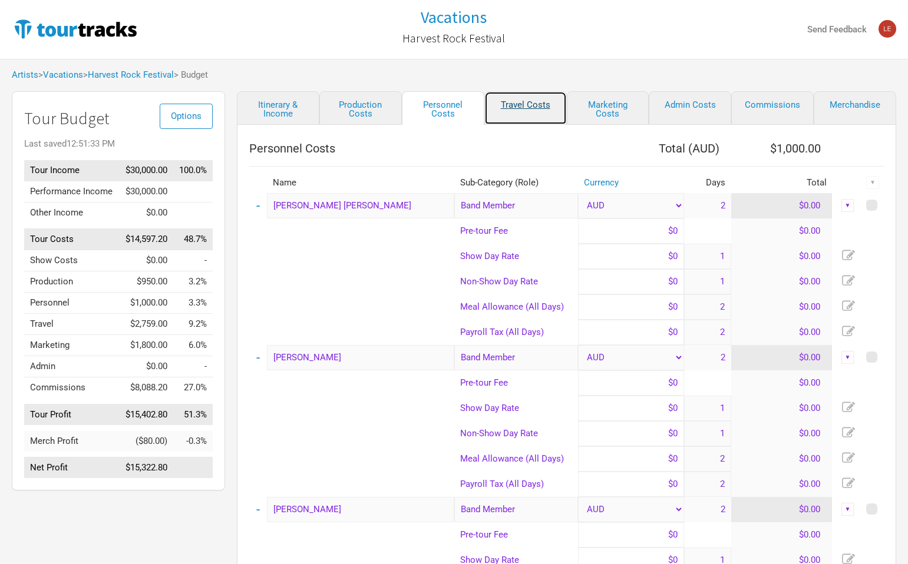
click at [498, 101] on link "Travel Costs" at bounding box center [525, 108] width 82 height 34
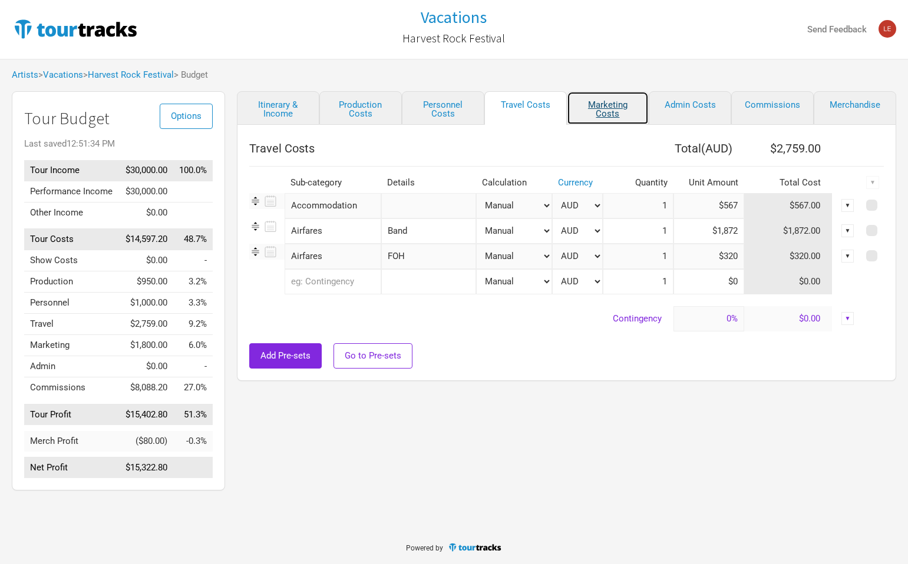
click at [603, 103] on link "Marketing Costs" at bounding box center [608, 108] width 82 height 34
select select "% of Gross"
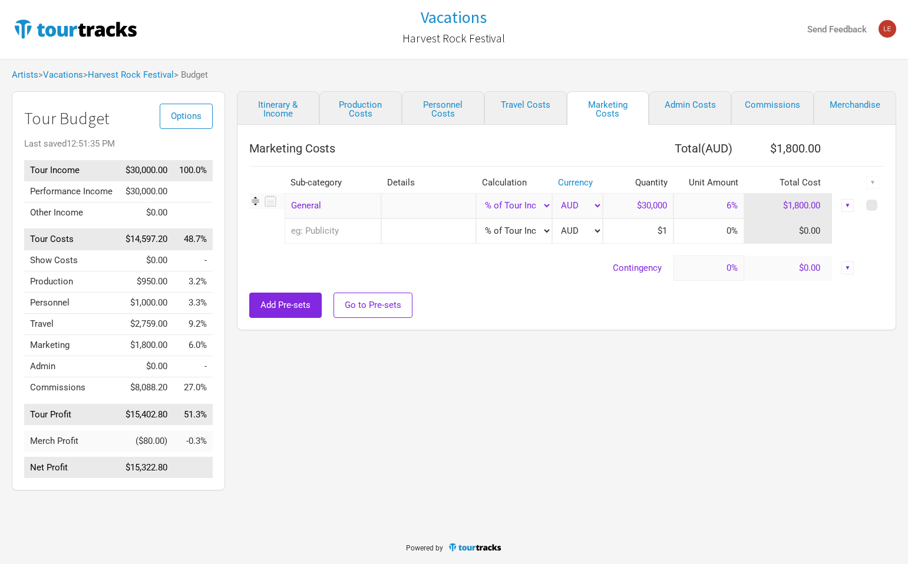
click at [847, 204] on div "▼" at bounding box center [847, 205] width 13 height 13
drag, startPoint x: 815, startPoint y: 263, endPoint x: 808, endPoint y: 261, distance: 7.3
click at [812, 263] on link "Delete" at bounding box center [811, 265] width 72 height 9
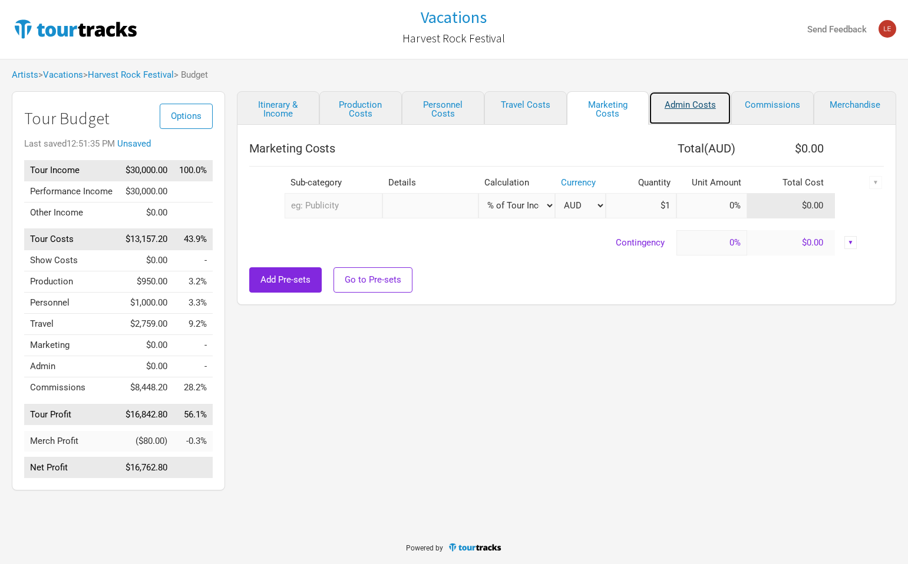
click at [694, 106] on link "Admin Costs" at bounding box center [690, 108] width 82 height 34
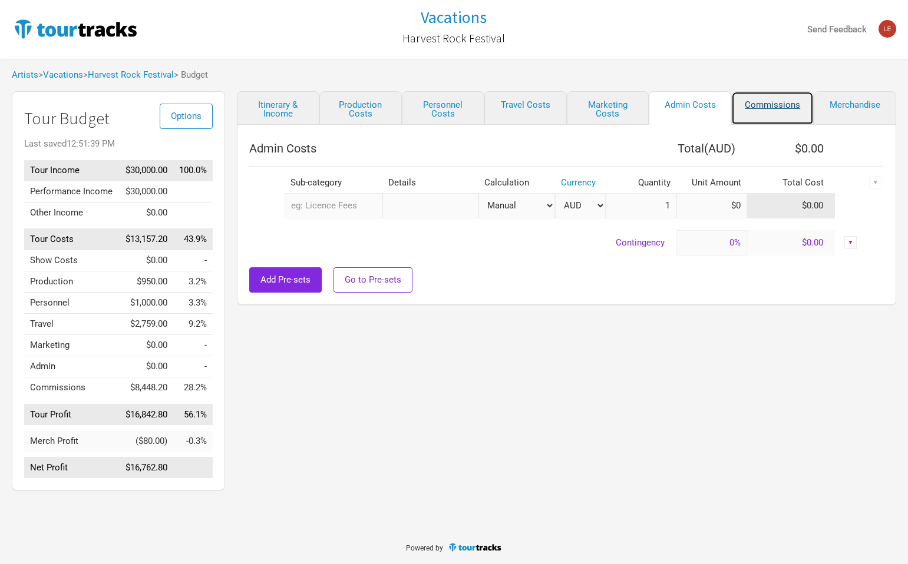
click at [772, 108] on link "Commissions" at bounding box center [772, 108] width 82 height 34
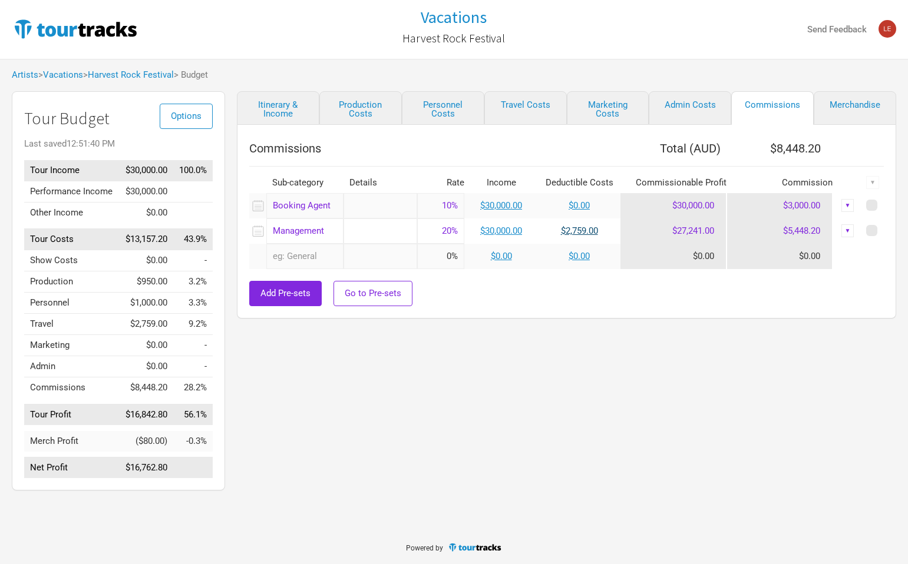
click at [586, 228] on link "$2,759.00" at bounding box center [579, 231] width 37 height 11
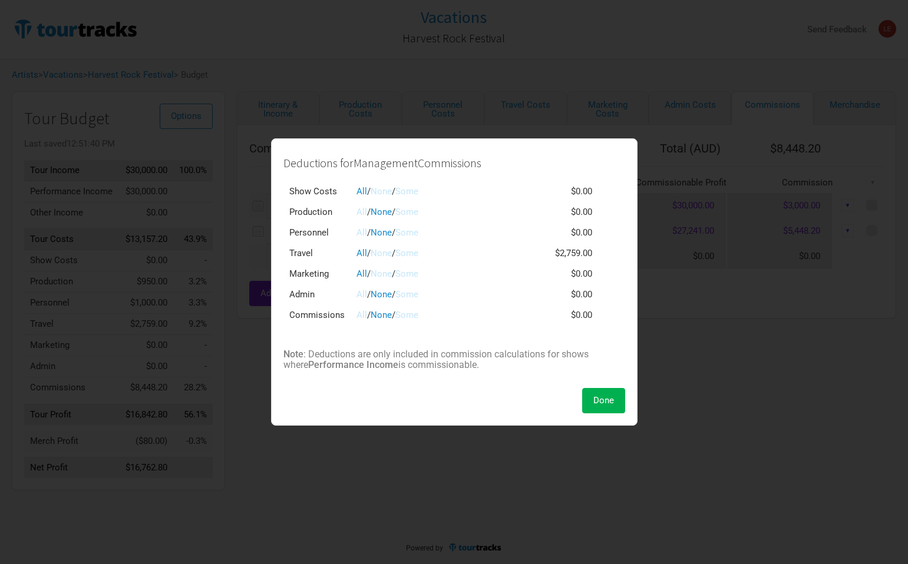
click at [385, 255] on link "None" at bounding box center [381, 253] width 21 height 11
click at [358, 255] on link "All" at bounding box center [361, 253] width 11 height 11
click at [358, 213] on link "All" at bounding box center [361, 212] width 11 height 11
click at [418, 313] on link "Some" at bounding box center [406, 315] width 23 height 11
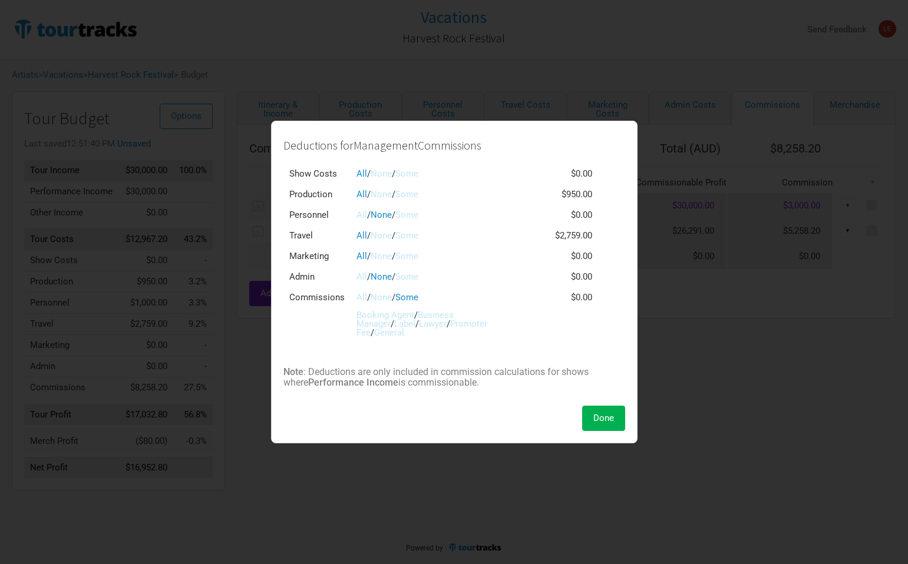
click at [376, 320] on link "Booking Agent" at bounding box center [385, 315] width 58 height 11
click at [609, 413] on span "Done" at bounding box center [603, 418] width 21 height 11
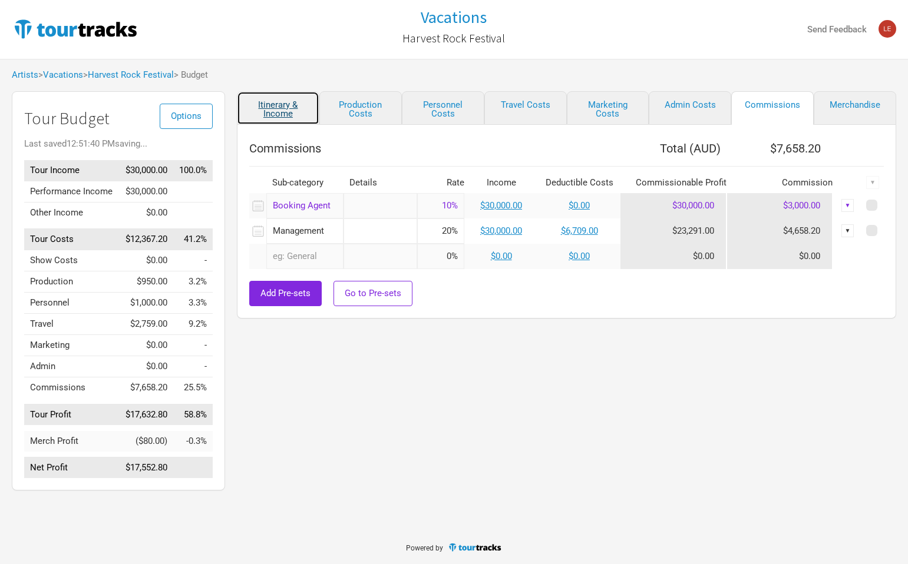
click at [276, 114] on link "Itinerary & Income" at bounding box center [278, 108] width 82 height 34
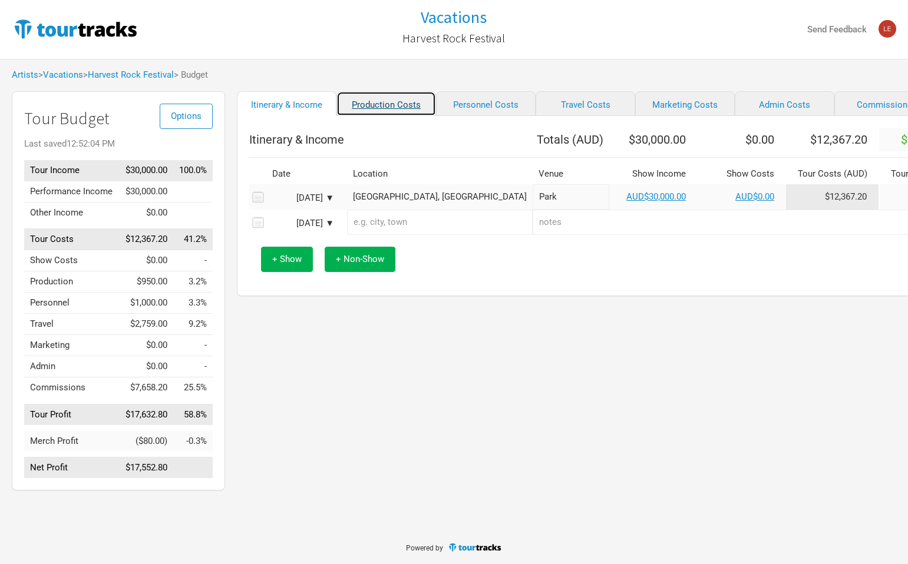
click at [371, 108] on link "Production Costs" at bounding box center [386, 103] width 100 height 25
select select "Shows"
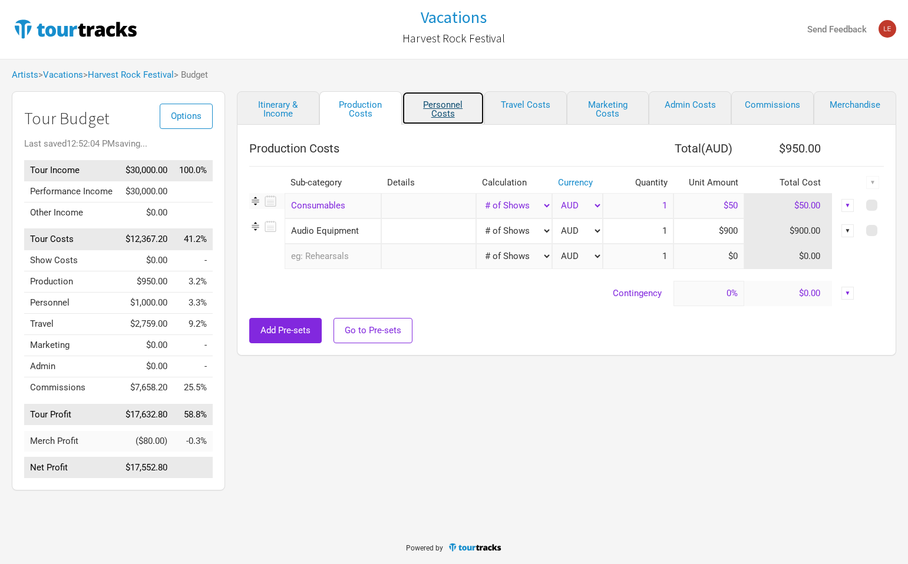
click at [431, 107] on link "Personnel Costs" at bounding box center [443, 108] width 82 height 34
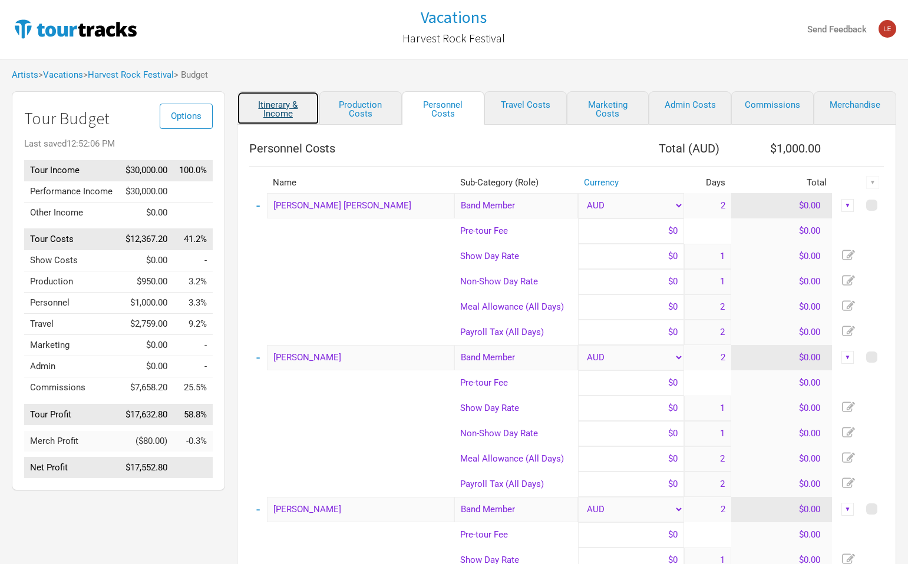
click at [250, 115] on link "Itinerary & Income" at bounding box center [278, 108] width 82 height 34
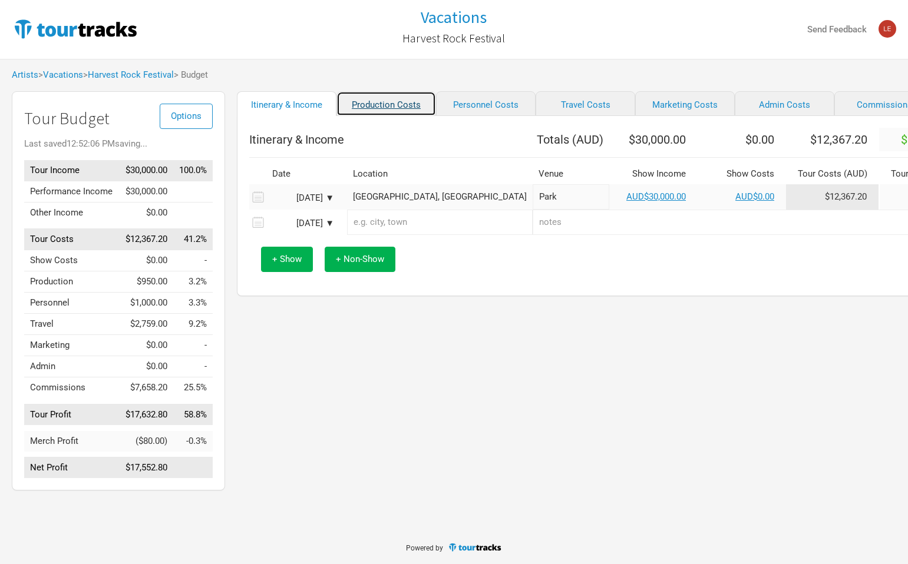
click at [351, 108] on link "Production Costs" at bounding box center [386, 103] width 100 height 25
select select "Shows"
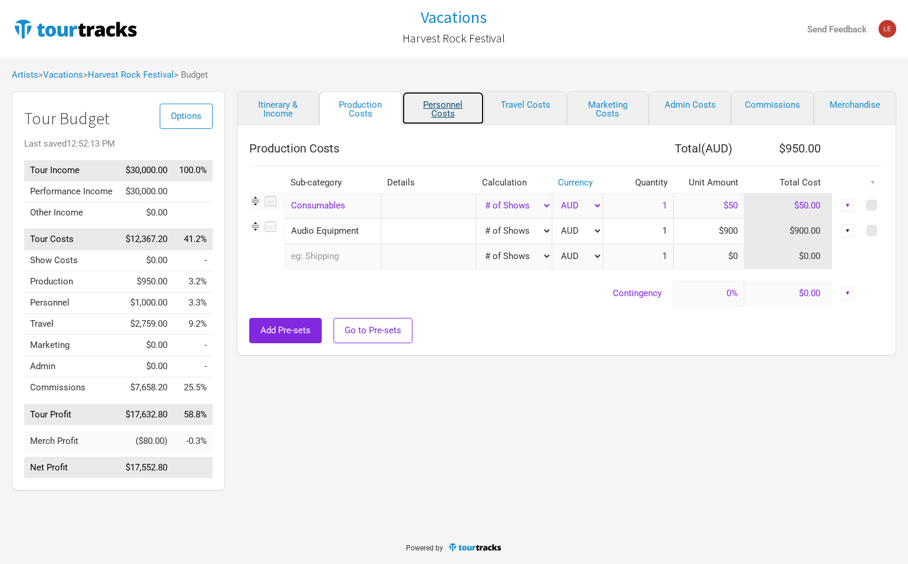
click at [432, 108] on link "Personnel Costs" at bounding box center [443, 108] width 82 height 34
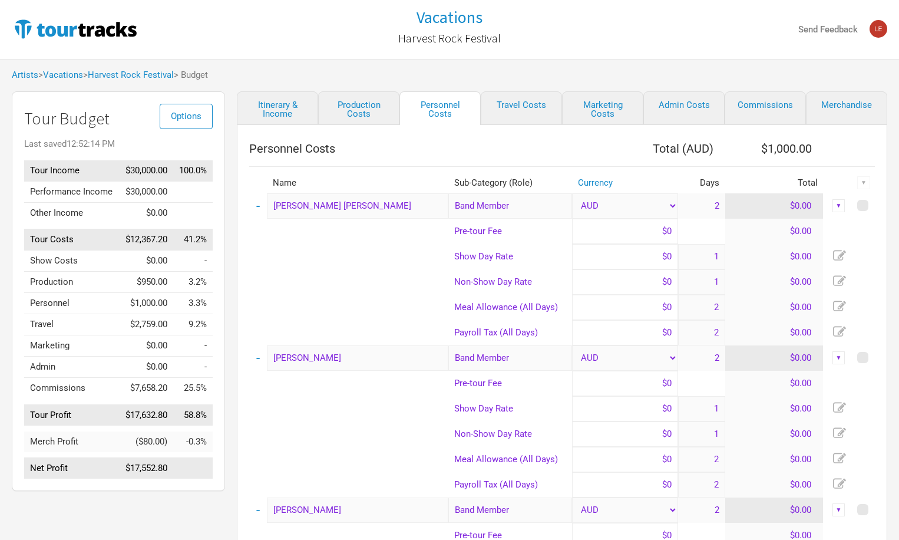
select select "Shows"
